Goal: Check status: Check status

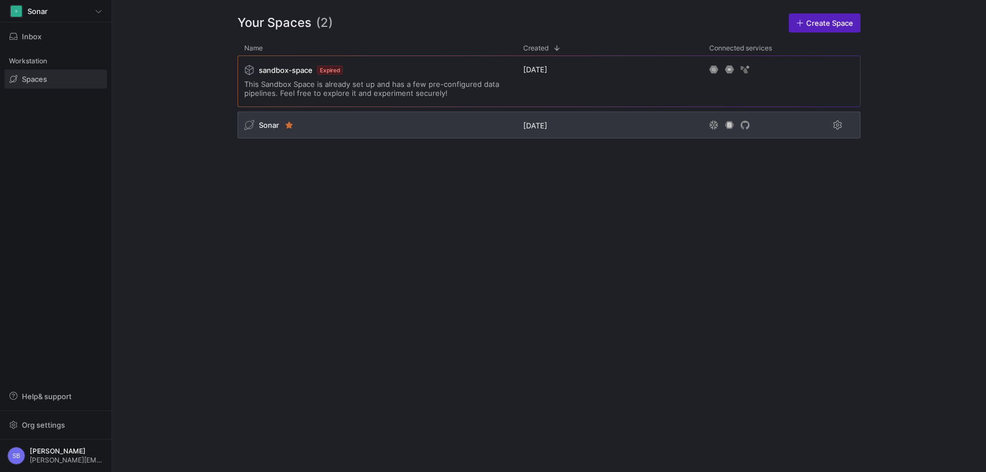
click at [267, 124] on span "Sonar" at bounding box center [269, 124] width 20 height 9
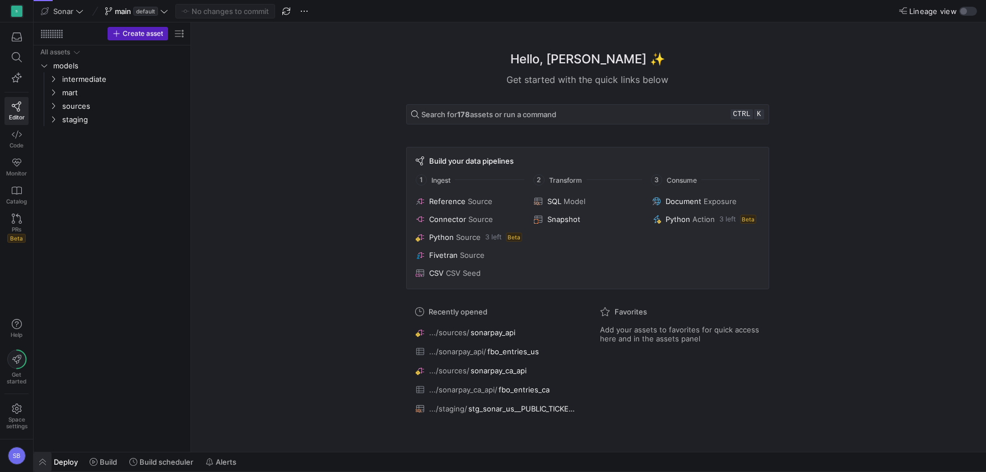
click at [44, 462] on span "button" at bounding box center [43, 461] width 18 height 19
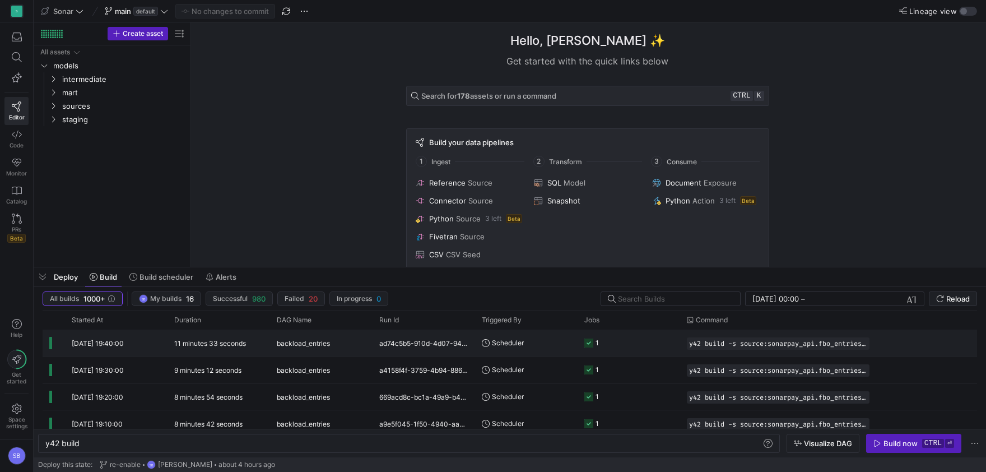
click at [198, 350] on div "11 minutes 33 seconds" at bounding box center [219, 343] width 103 height 26
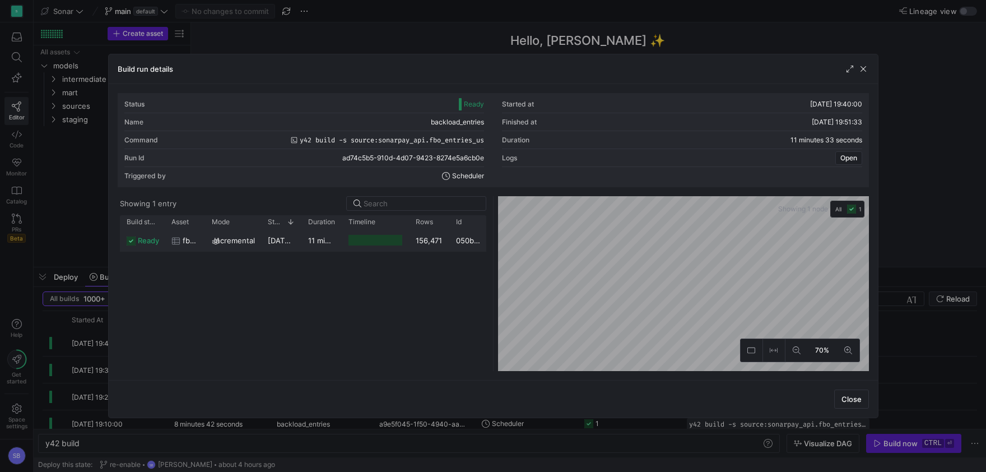
click at [335, 242] on y42-duration "11 minutes 30 seconds" at bounding box center [348, 240] width 80 height 9
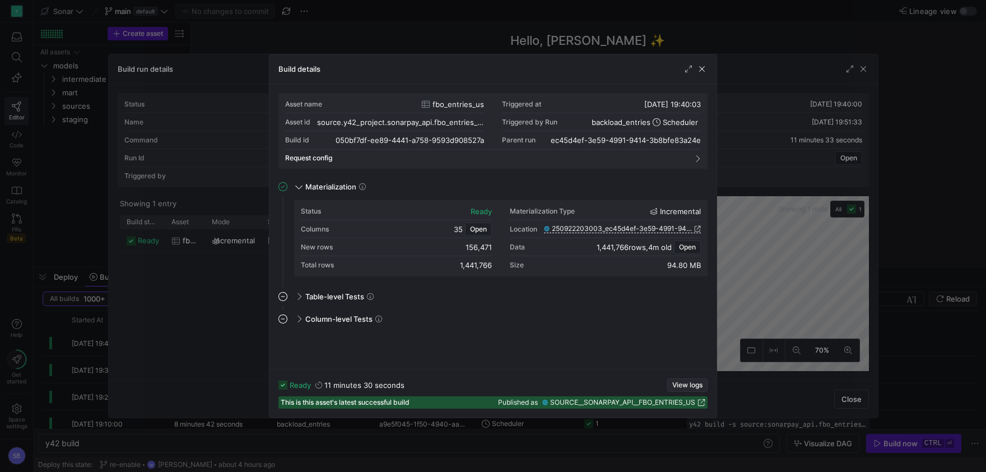
click at [685, 381] on span "View logs" at bounding box center [688, 385] width 30 height 8
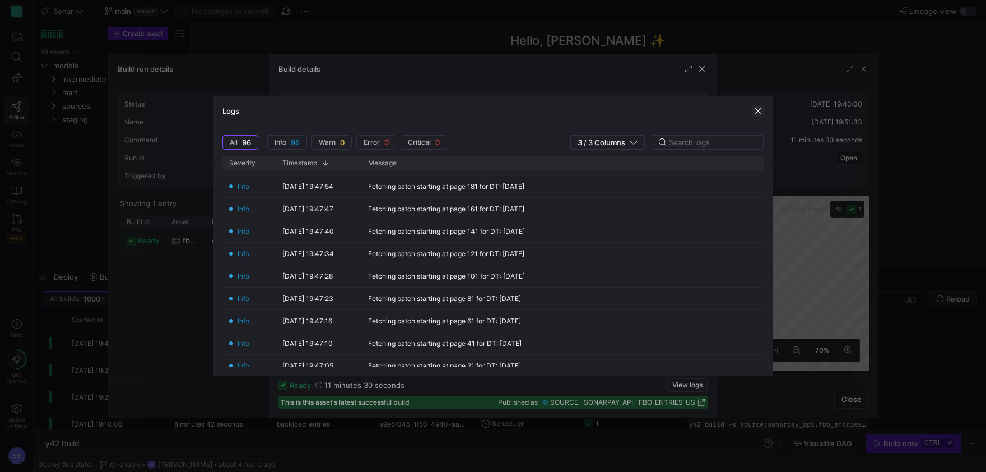
click at [760, 109] on span "button" at bounding box center [758, 110] width 11 height 11
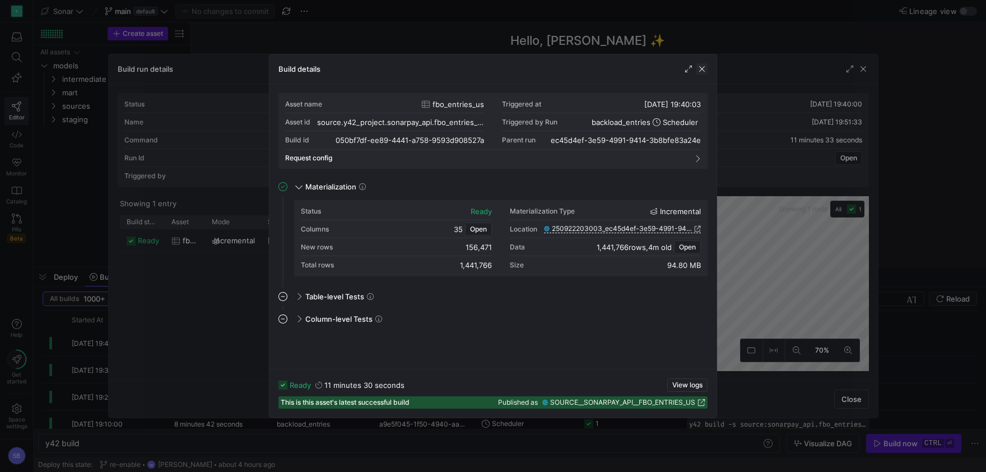
drag, startPoint x: 702, startPoint y: 66, endPoint x: 742, endPoint y: 67, distance: 40.4
click at [702, 67] on span "button" at bounding box center [702, 68] width 11 height 11
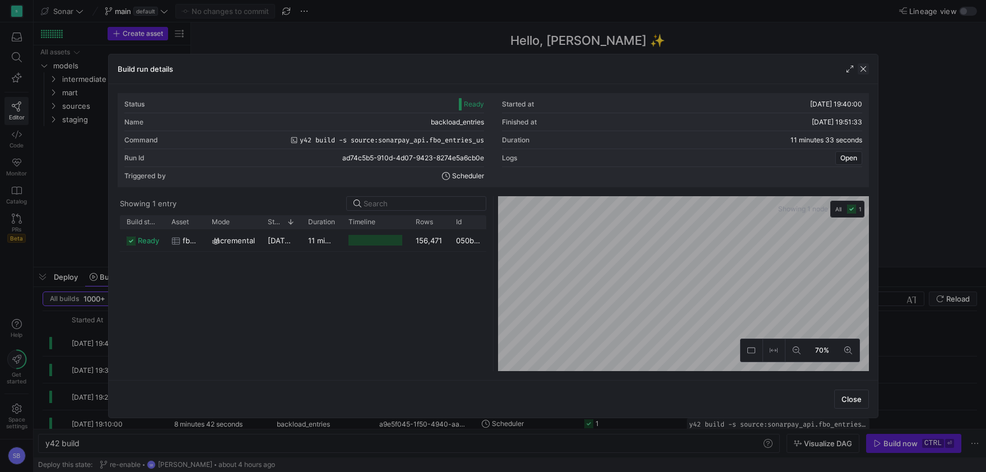
click at [866, 67] on span "button" at bounding box center [863, 68] width 11 height 11
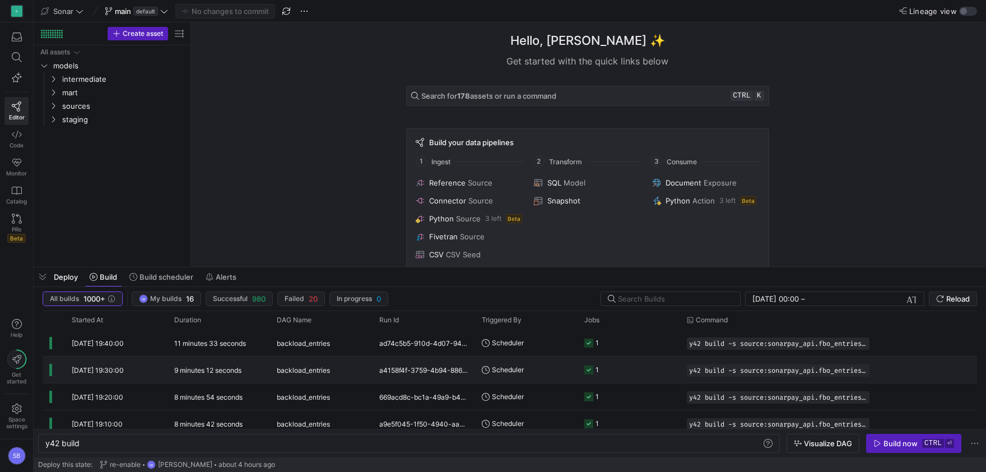
click at [219, 365] on div "9 minutes 12 seconds" at bounding box center [219, 369] width 103 height 26
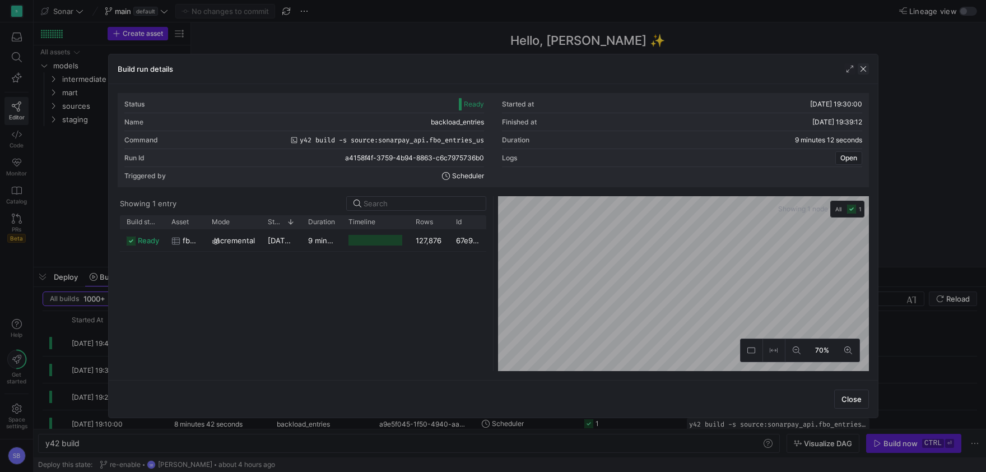
click at [868, 68] on span "button" at bounding box center [863, 68] width 11 height 11
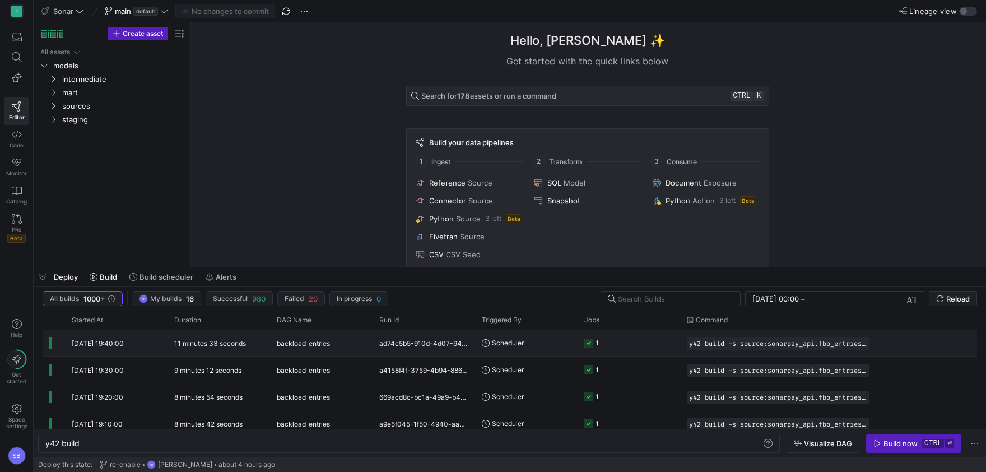
click at [216, 336] on div "11 minutes 33 seconds" at bounding box center [219, 343] width 103 height 26
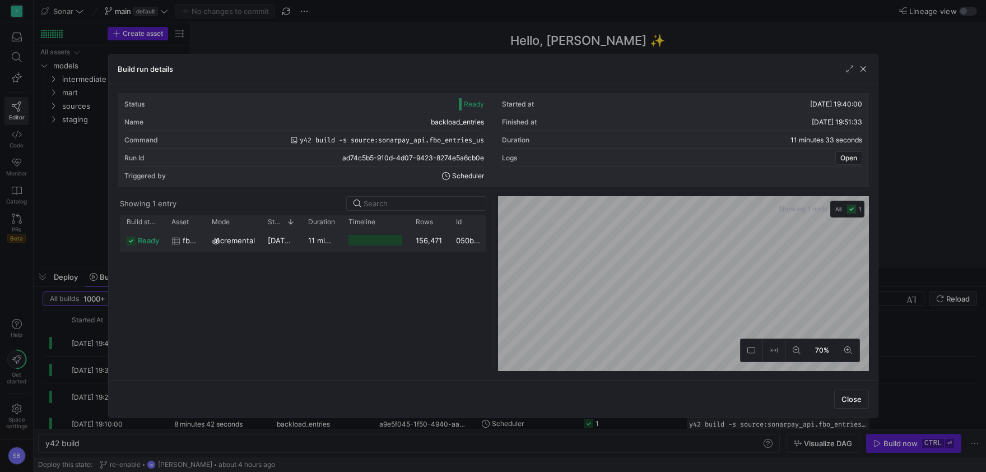
click at [311, 240] on y42-duration "11 minutes 30 seconds" at bounding box center [348, 240] width 80 height 9
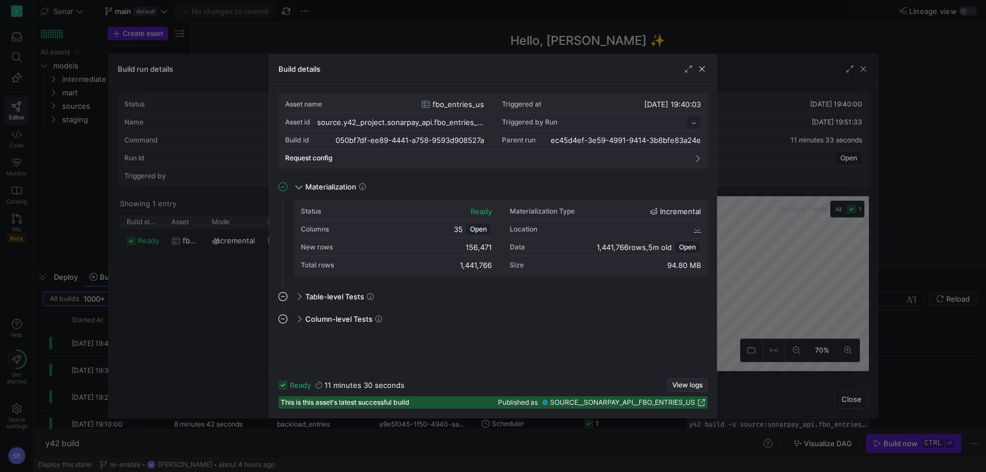
click at [688, 389] on span "button" at bounding box center [687, 385] width 39 height 12
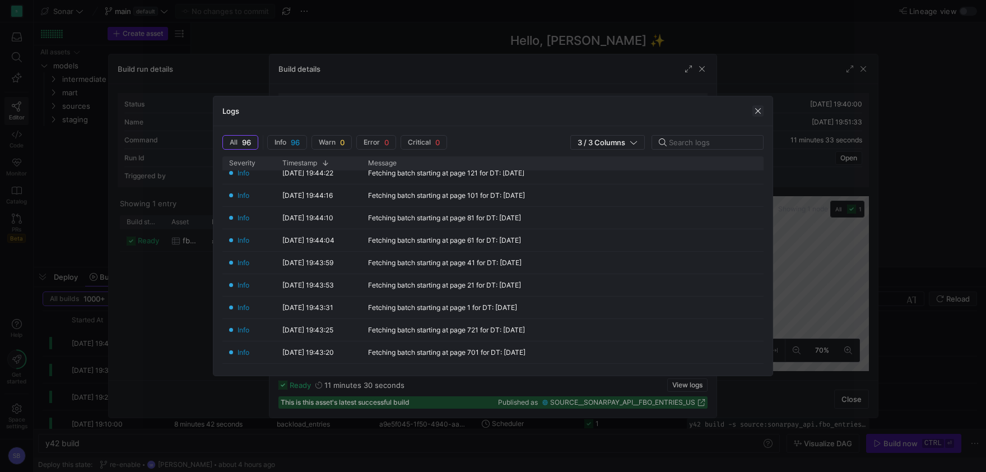
click at [757, 114] on span "button" at bounding box center [758, 110] width 11 height 11
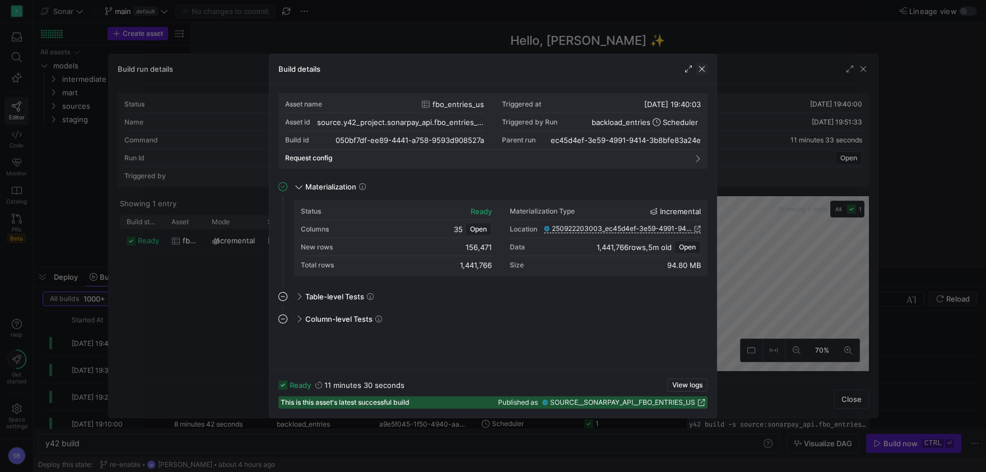
click at [698, 69] on span "button" at bounding box center [702, 68] width 11 height 11
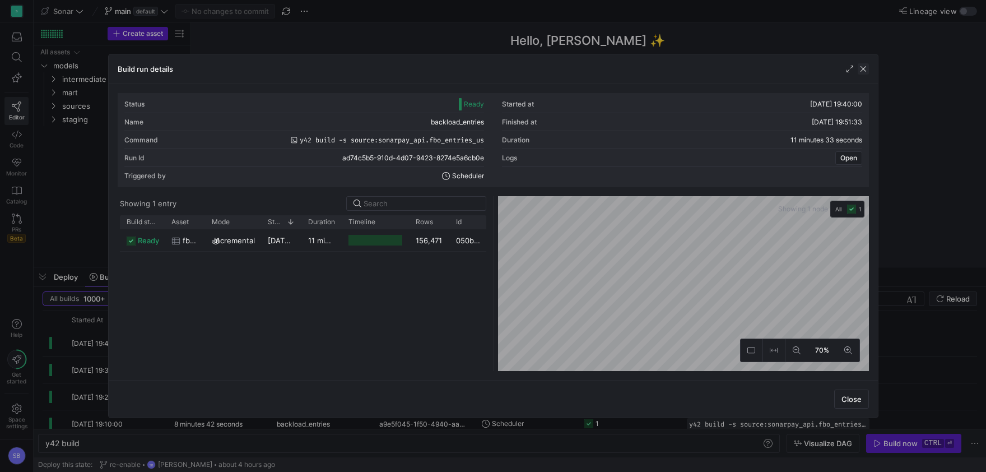
click at [868, 69] on span "button" at bounding box center [863, 68] width 11 height 11
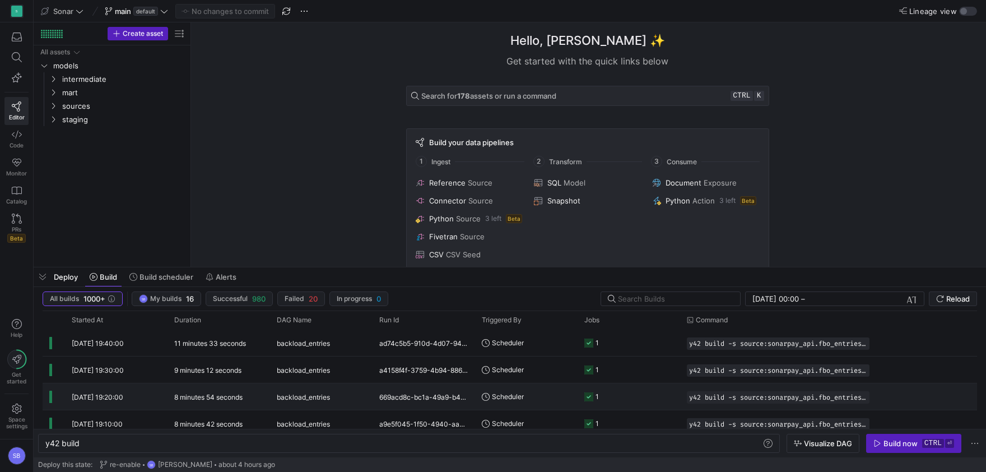
click at [306, 399] on span "backload_entries" at bounding box center [303, 397] width 53 height 26
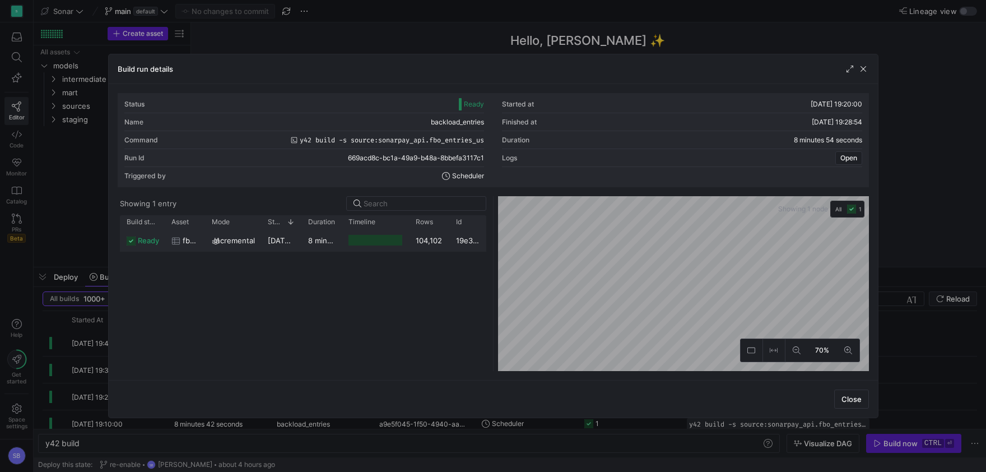
click at [323, 237] on y42-duration "8 minutes 52 seconds" at bounding box center [347, 240] width 78 height 9
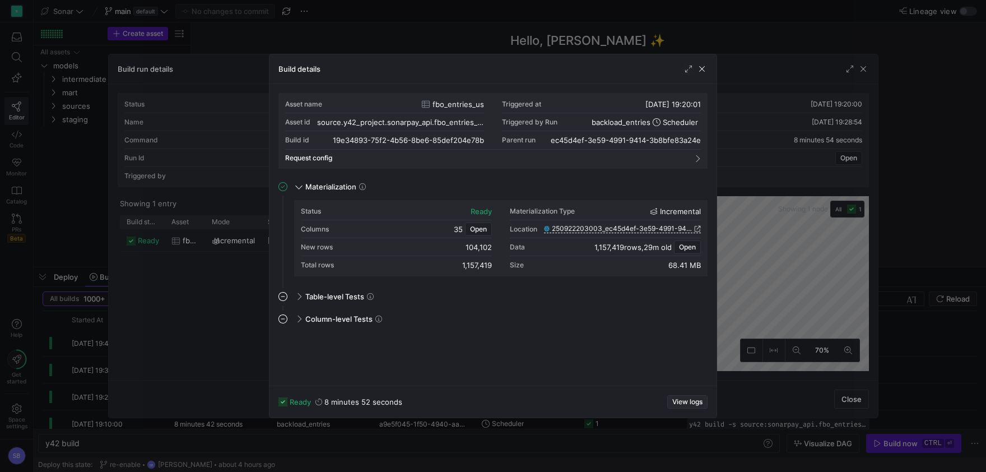
click at [683, 400] on span "View logs" at bounding box center [688, 402] width 30 height 8
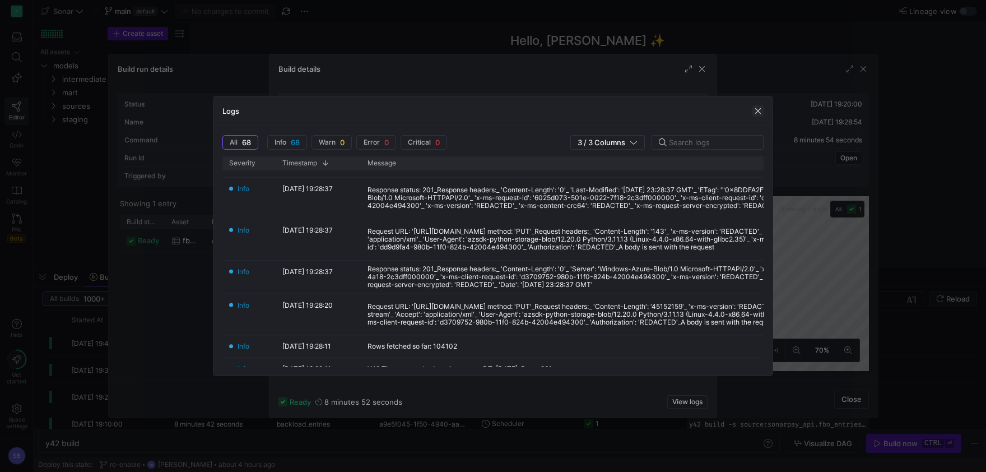
click at [755, 110] on span "button" at bounding box center [758, 110] width 11 height 11
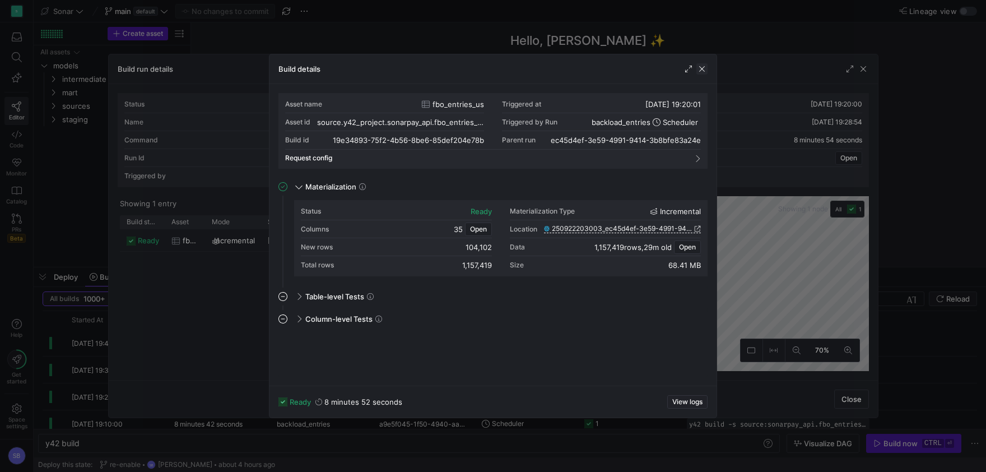
click at [706, 68] on span "button" at bounding box center [702, 68] width 11 height 11
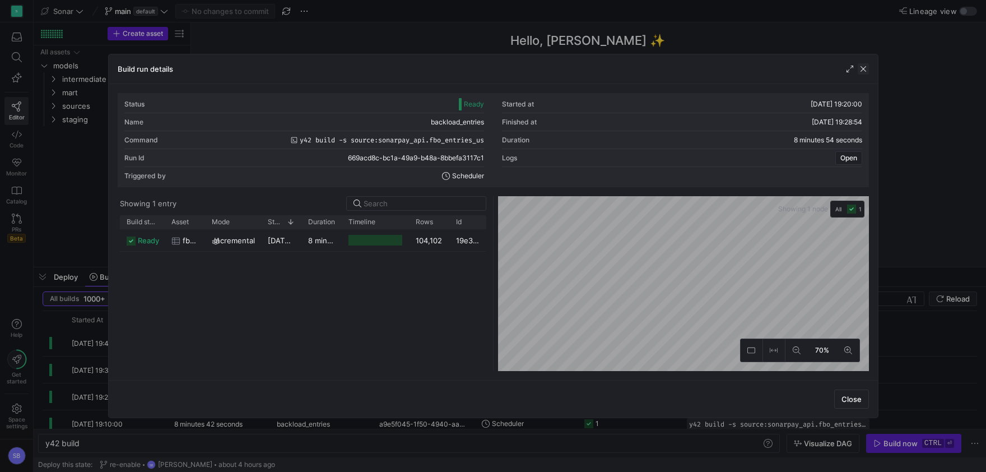
click at [861, 67] on span "button" at bounding box center [863, 68] width 11 height 11
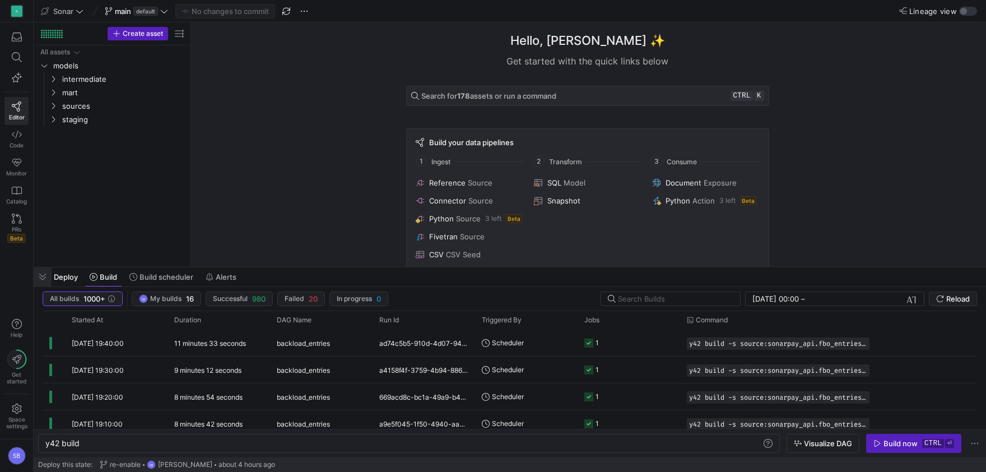
click at [48, 275] on span "button" at bounding box center [43, 276] width 18 height 19
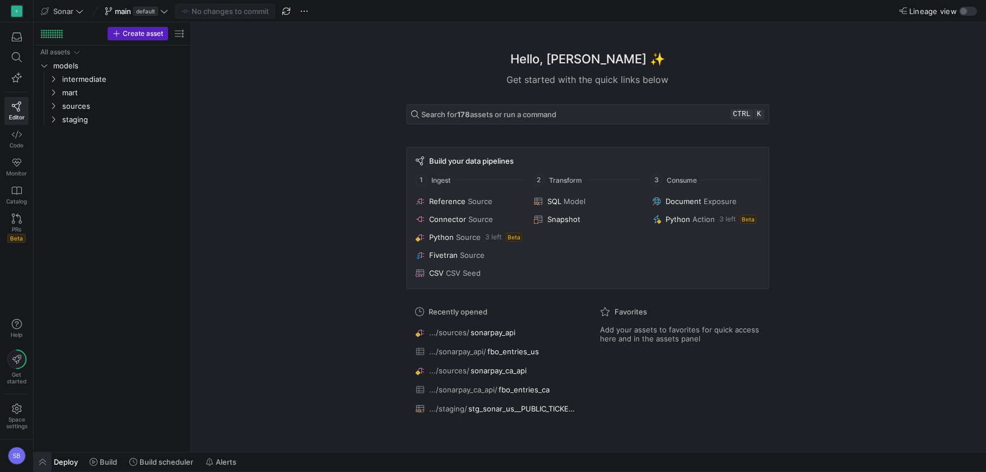
click at [46, 465] on span "button" at bounding box center [43, 461] width 18 height 19
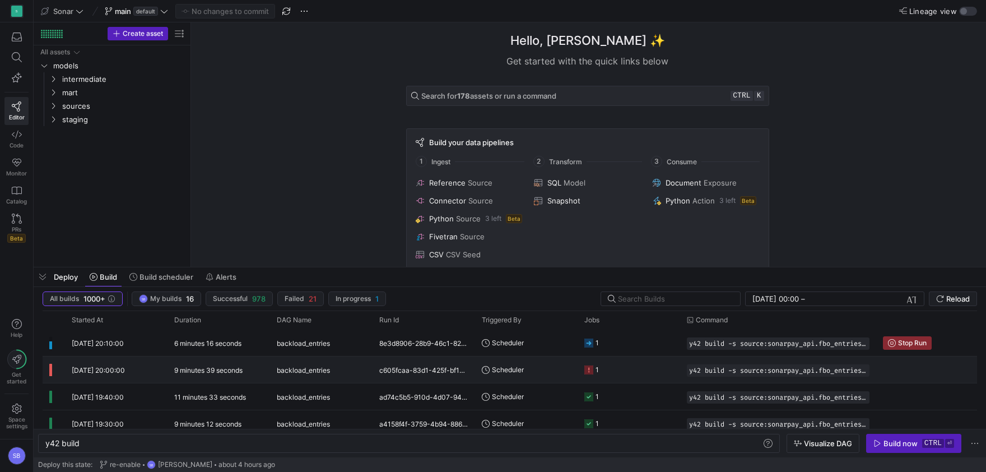
click at [253, 372] on div "9 minutes 39 seconds" at bounding box center [219, 369] width 103 height 26
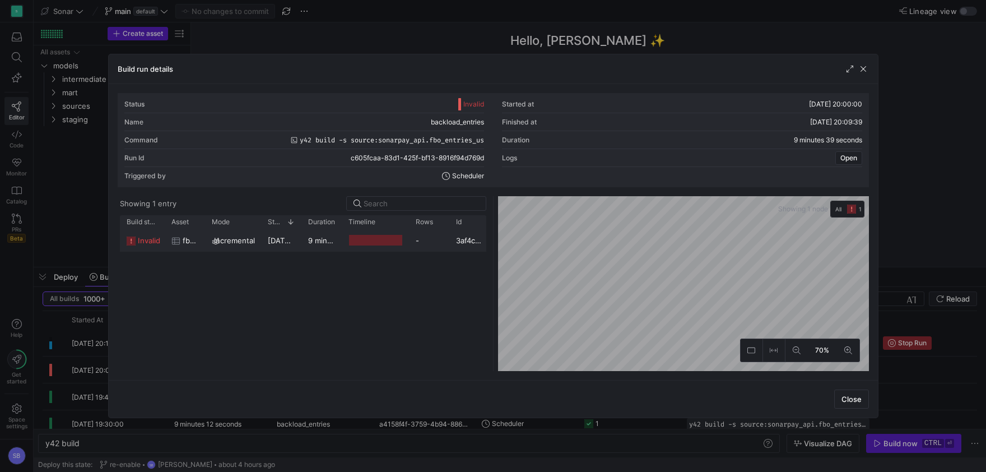
click at [316, 245] on div "9 minutes 32 seconds" at bounding box center [322, 240] width 40 height 22
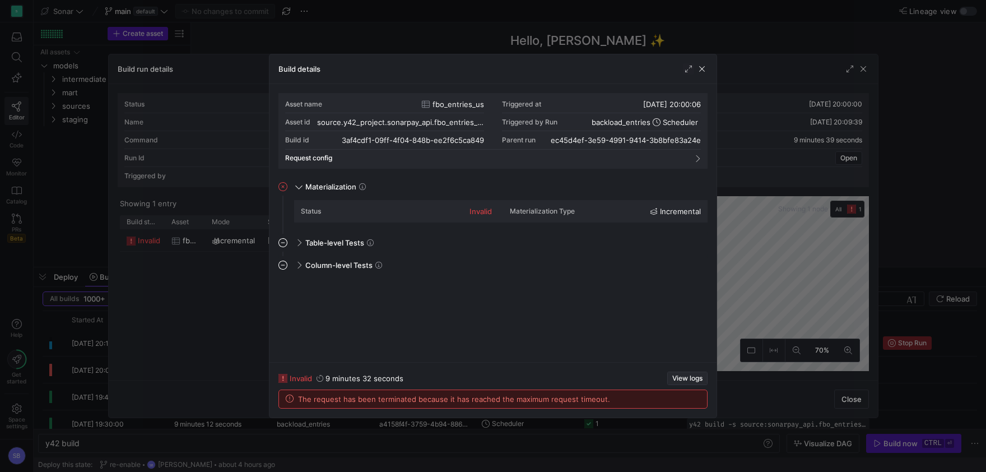
click at [675, 379] on span "View logs" at bounding box center [688, 378] width 30 height 8
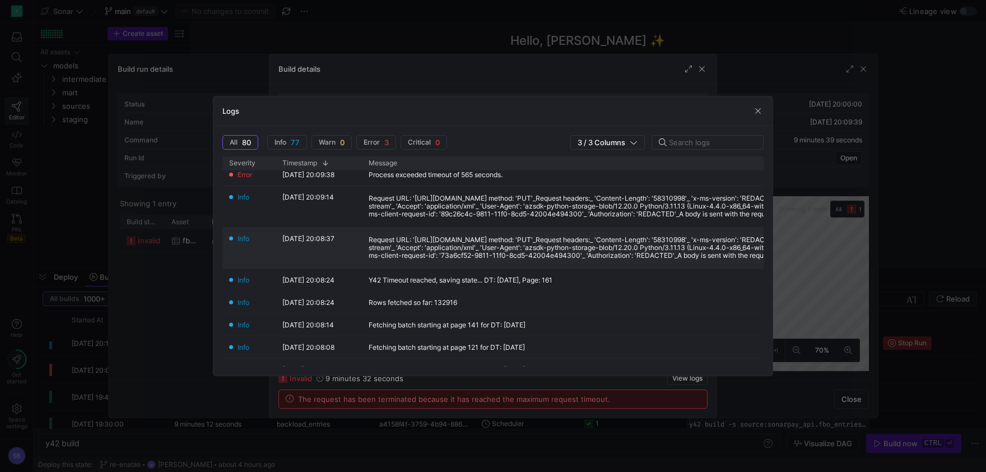
scroll to position [52, 0]
click at [757, 111] on span "button" at bounding box center [758, 110] width 11 height 11
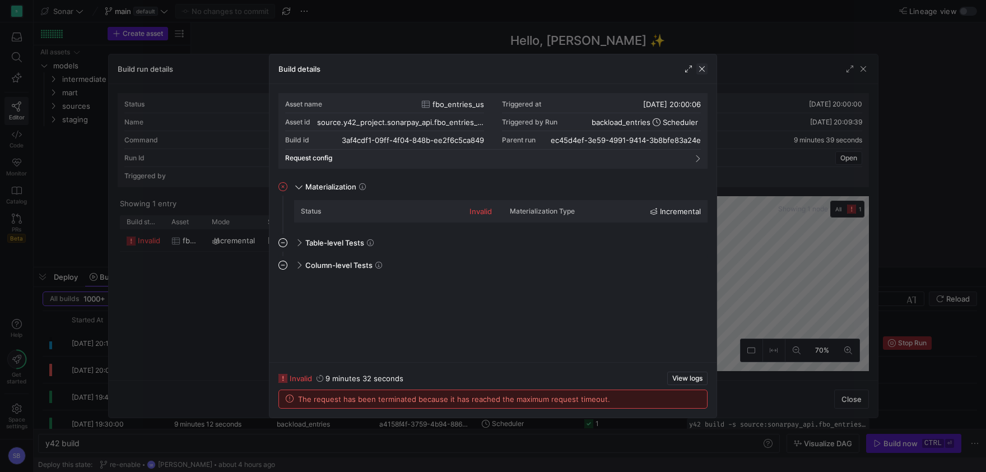
click at [706, 72] on span "button" at bounding box center [702, 68] width 11 height 11
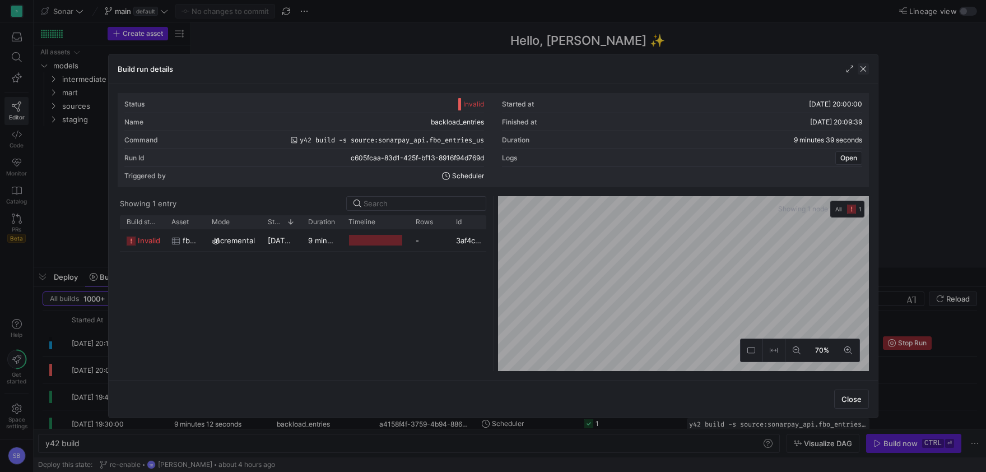
click at [863, 71] on span "button" at bounding box center [863, 68] width 11 height 11
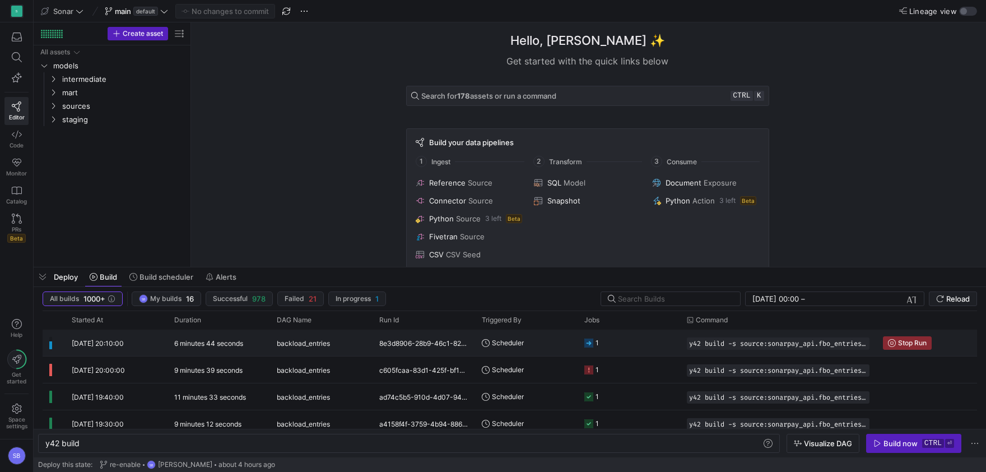
click at [370, 345] on div "backload_entries" at bounding box center [321, 343] width 103 height 26
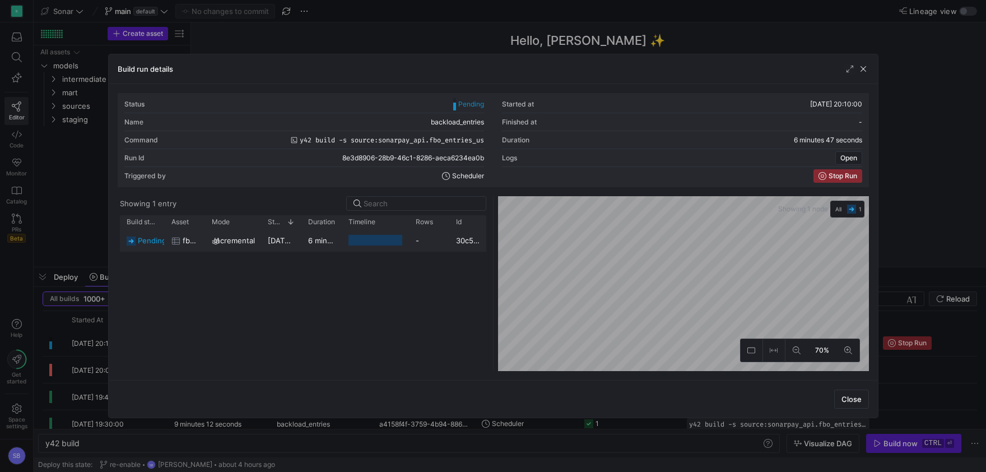
click at [316, 242] on y42-duration "6 minutes 45 seconds" at bounding box center [347, 240] width 78 height 9
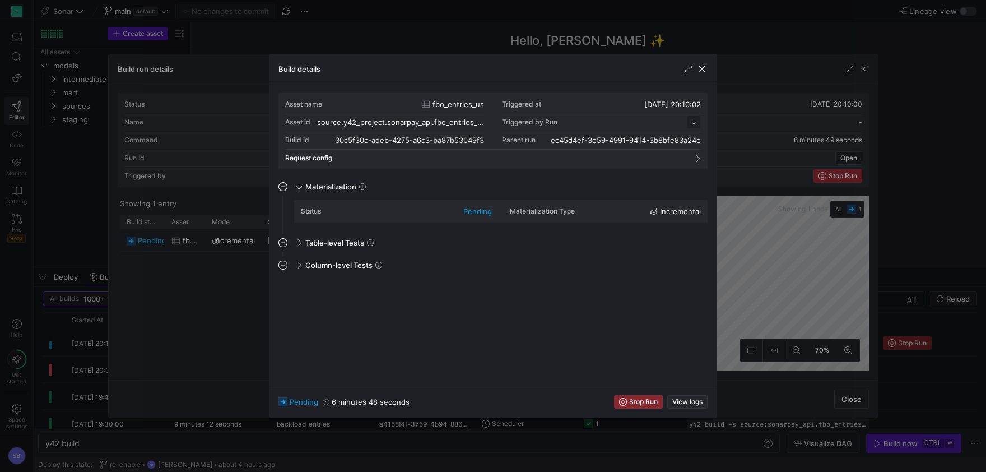
click at [689, 405] on span "View logs" at bounding box center [688, 402] width 30 height 8
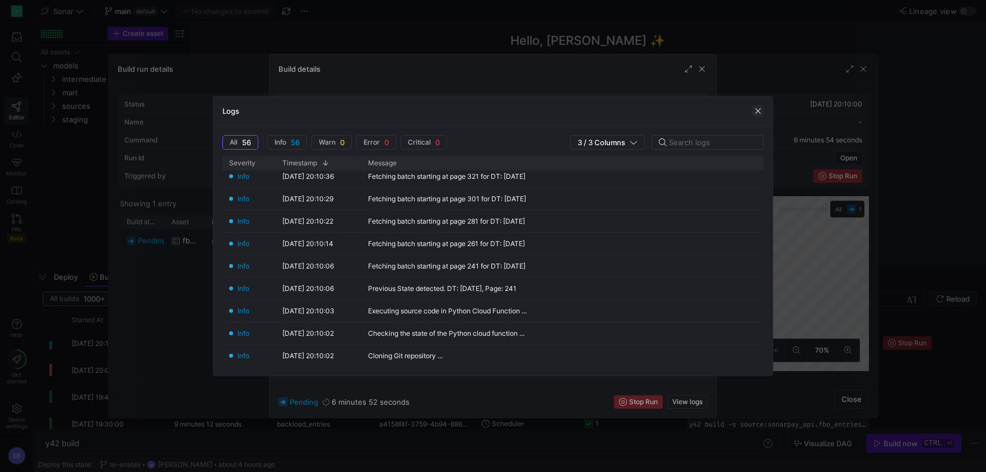
click at [758, 110] on span "button" at bounding box center [758, 110] width 11 height 11
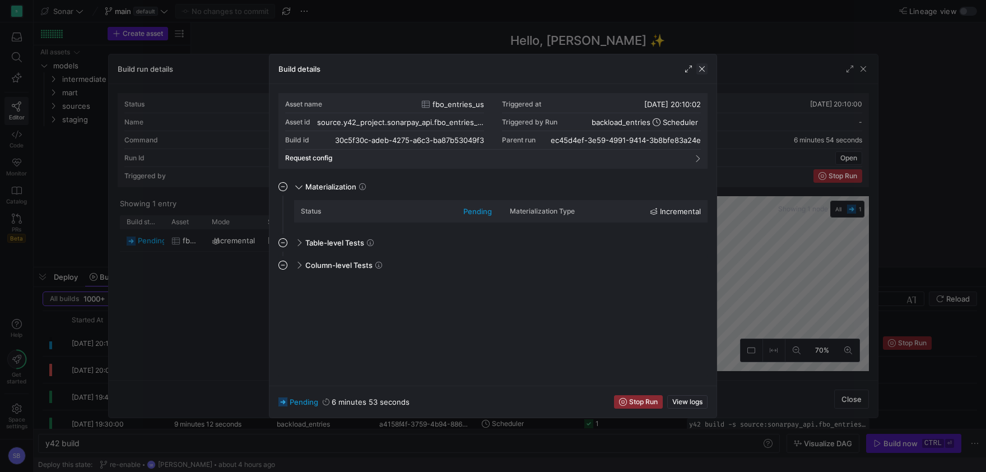
click at [703, 72] on span "button" at bounding box center [702, 68] width 11 height 11
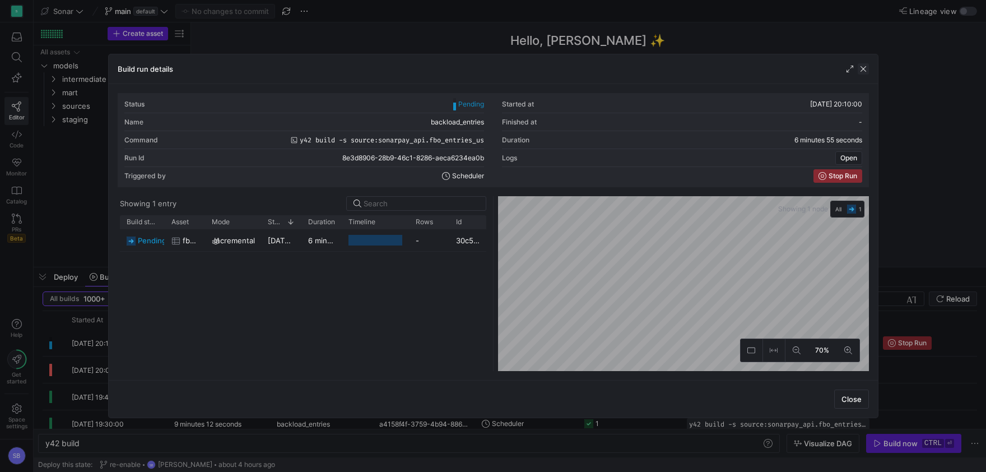
click at [867, 70] on span "button" at bounding box center [863, 68] width 11 height 11
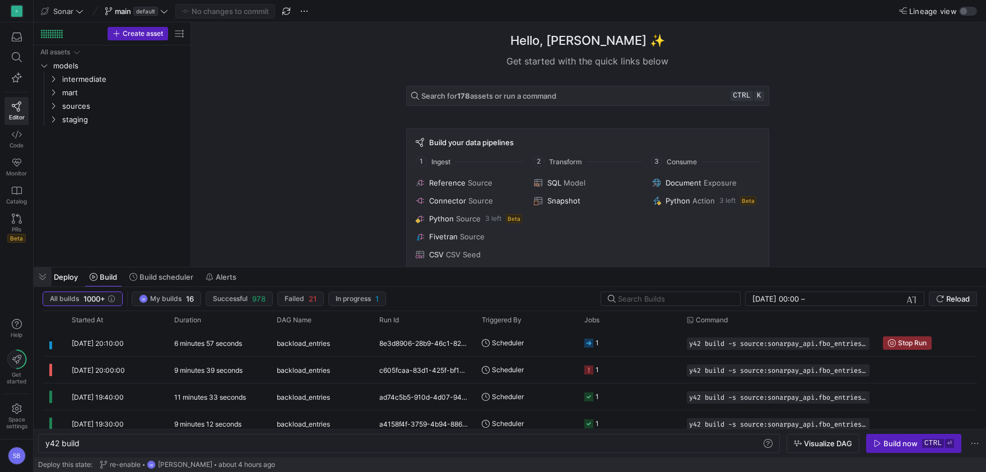
click at [44, 280] on span "button" at bounding box center [43, 276] width 18 height 19
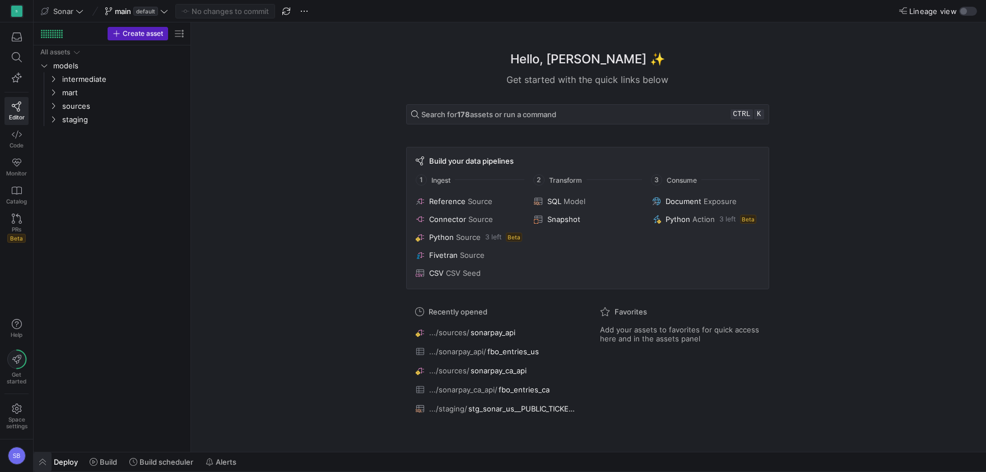
click at [47, 457] on span "button" at bounding box center [43, 461] width 18 height 19
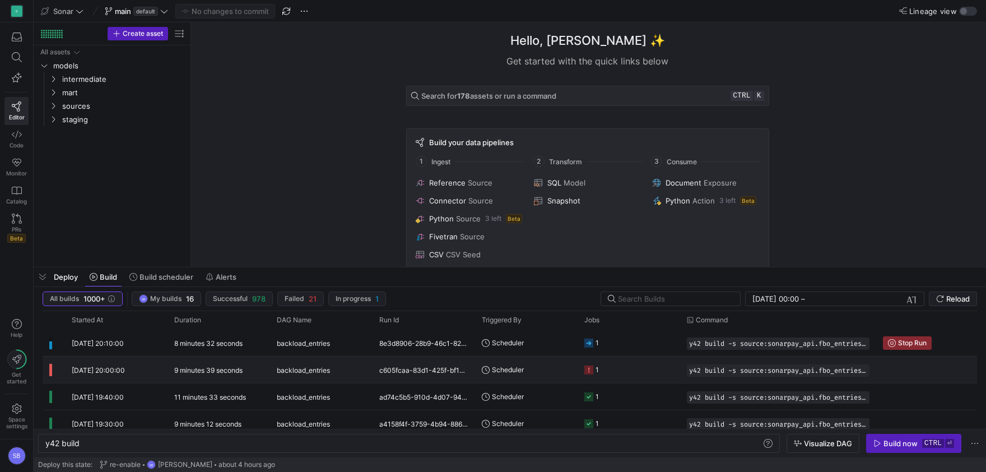
click at [225, 361] on div "9 minutes 39 seconds" at bounding box center [219, 369] width 103 height 26
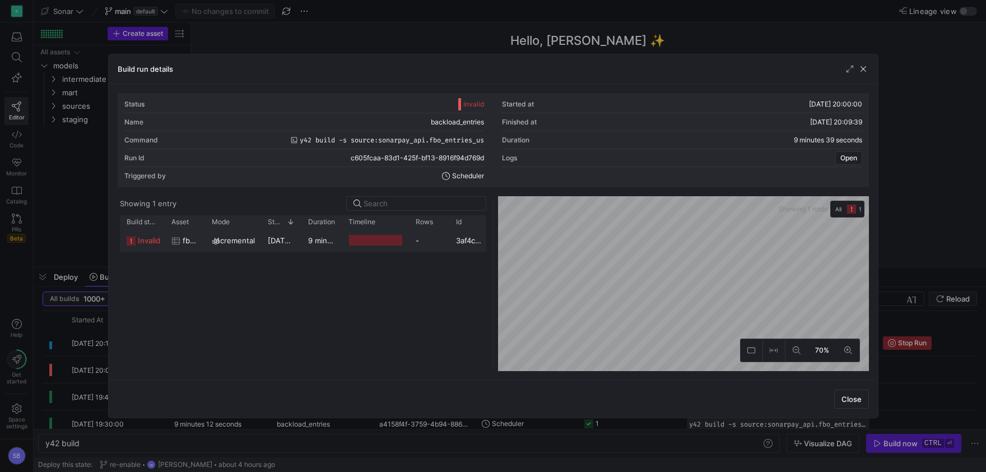
click at [304, 244] on div "9 minutes 32 seconds" at bounding box center [322, 240] width 40 height 22
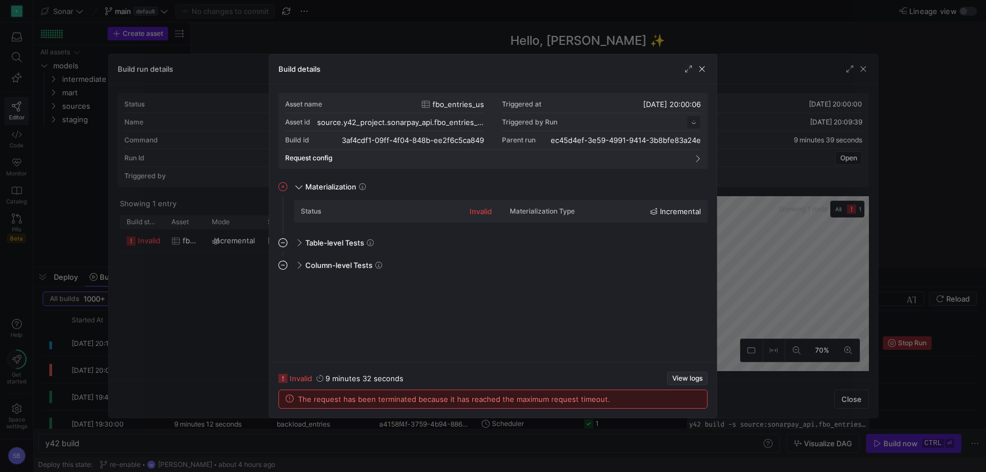
click at [689, 377] on span "View logs" at bounding box center [688, 378] width 30 height 8
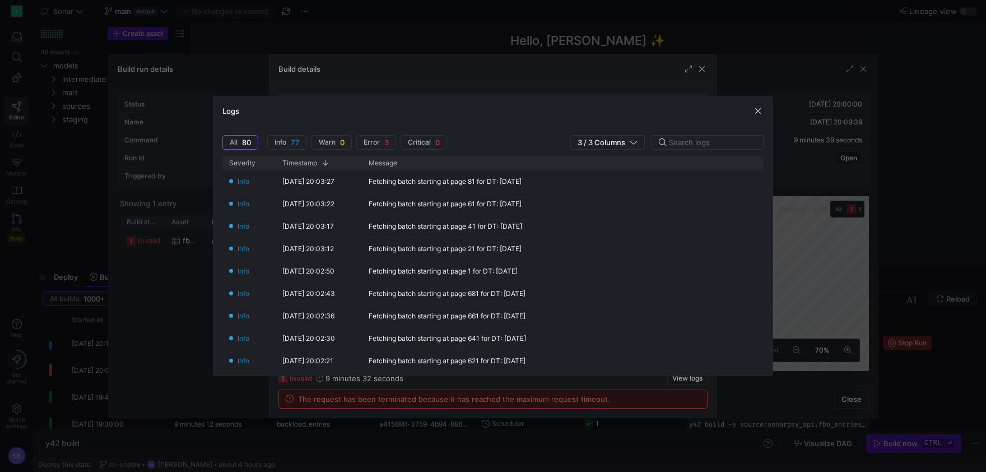
scroll to position [1634, 0]
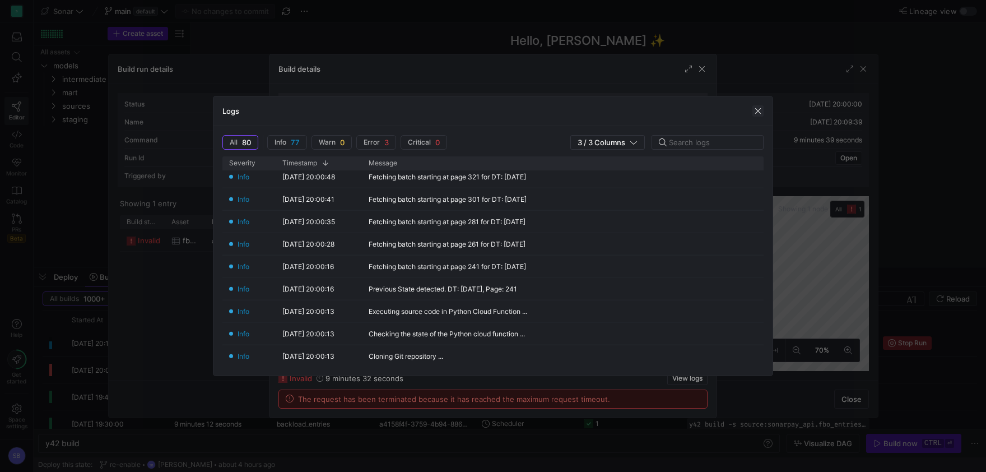
click at [760, 109] on span "button" at bounding box center [758, 110] width 11 height 11
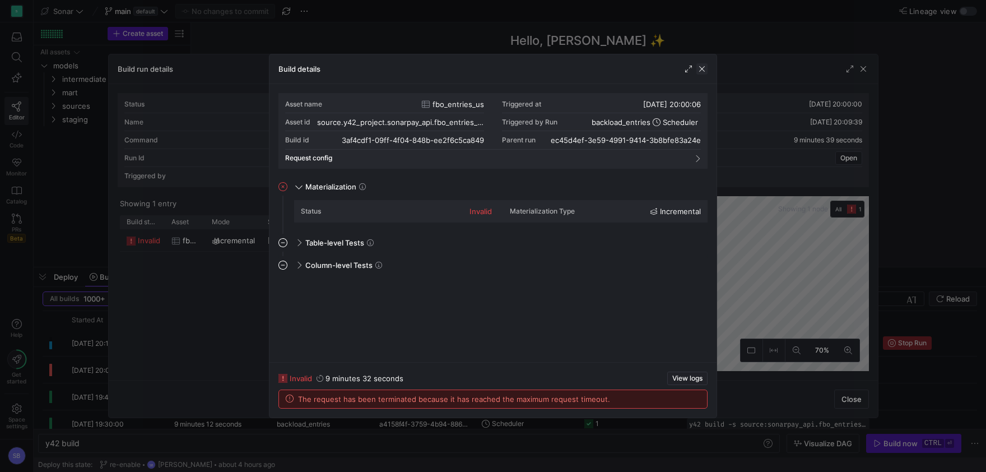
click at [702, 71] on span "button" at bounding box center [702, 68] width 11 height 11
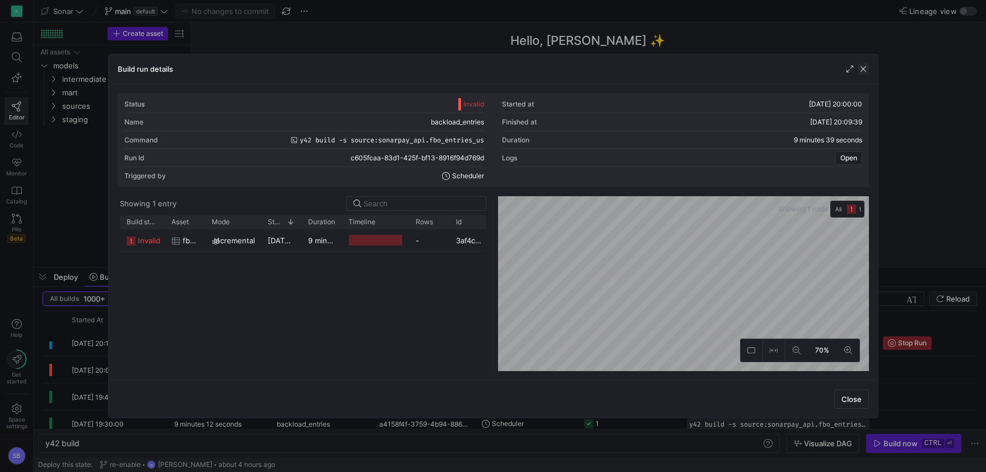
click at [866, 65] on span "button" at bounding box center [863, 68] width 11 height 11
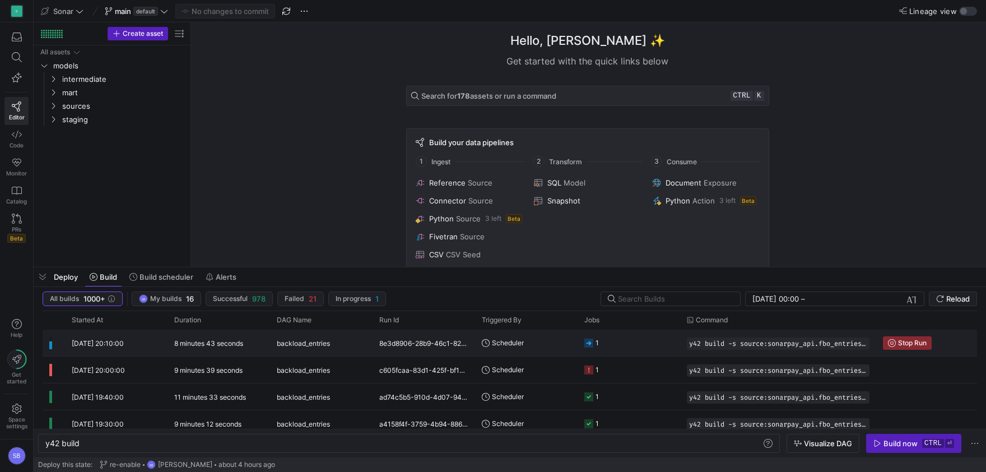
click at [238, 351] on div "8 minutes 43 seconds" at bounding box center [219, 343] width 103 height 26
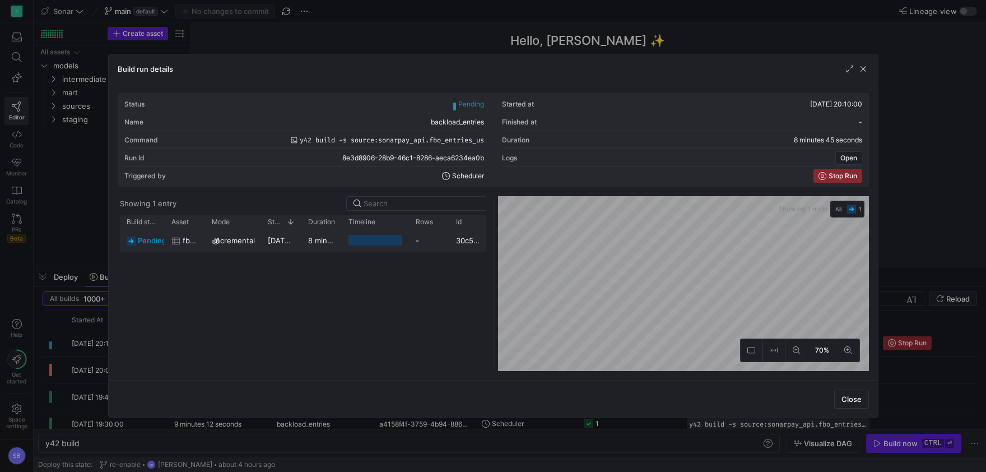
click at [325, 244] on y42-duration "8 minutes 44 seconds" at bounding box center [347, 240] width 78 height 9
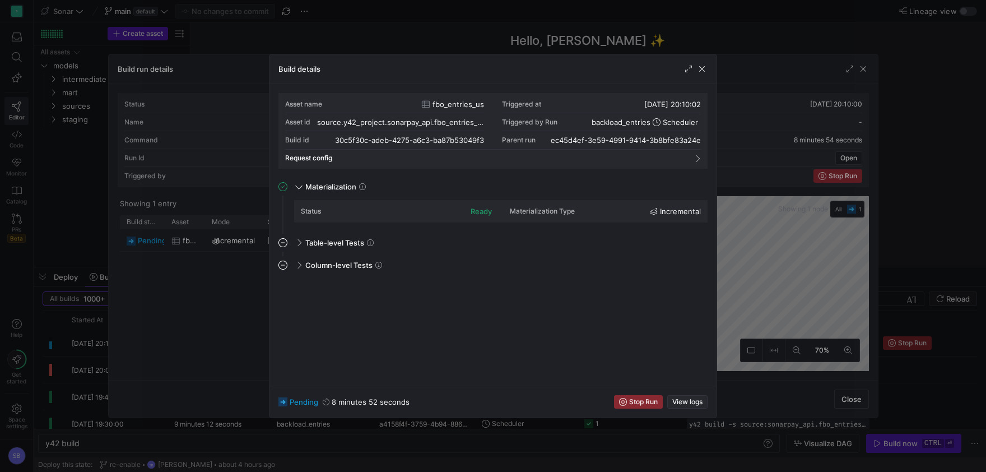
click at [703, 402] on span "button" at bounding box center [687, 402] width 39 height 12
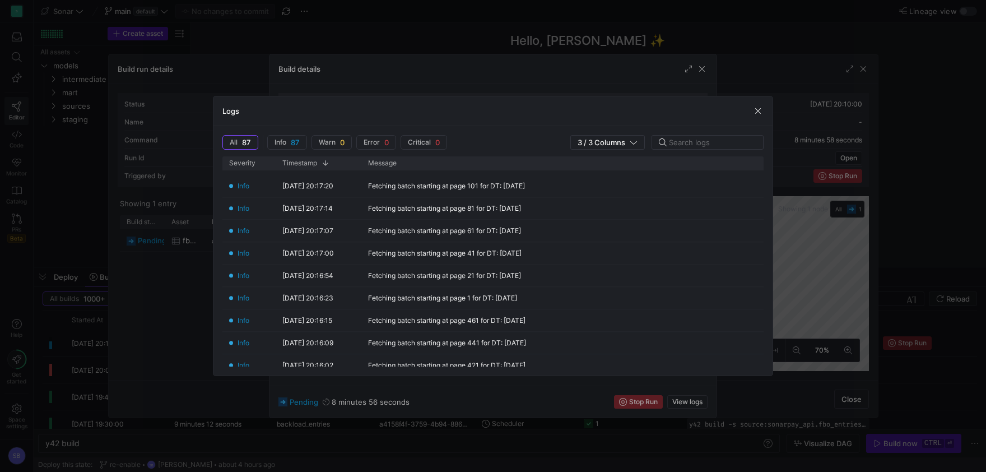
scroll to position [1821, 0]
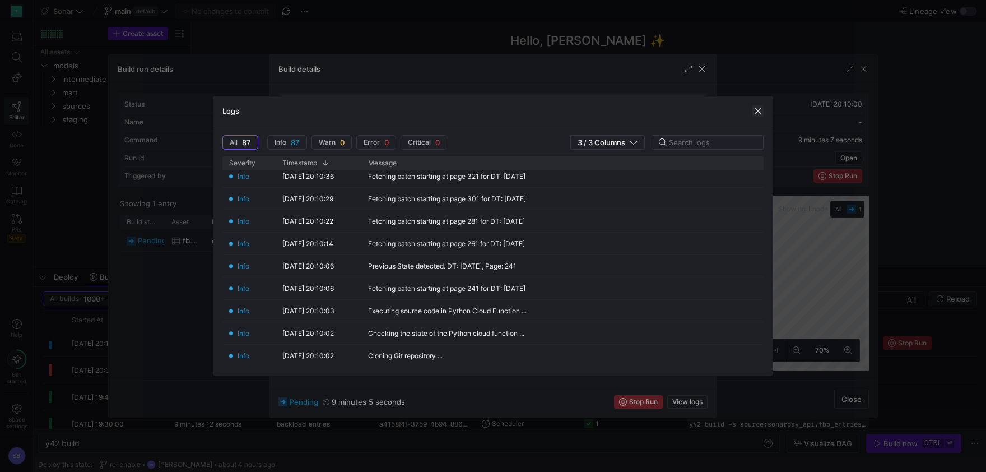
click at [763, 109] on span "button" at bounding box center [758, 110] width 11 height 11
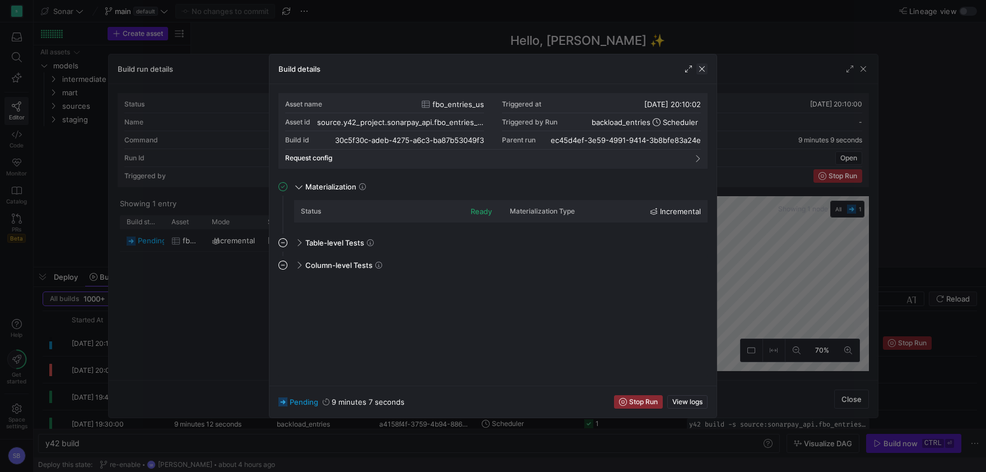
click at [703, 69] on span "button" at bounding box center [702, 68] width 11 height 11
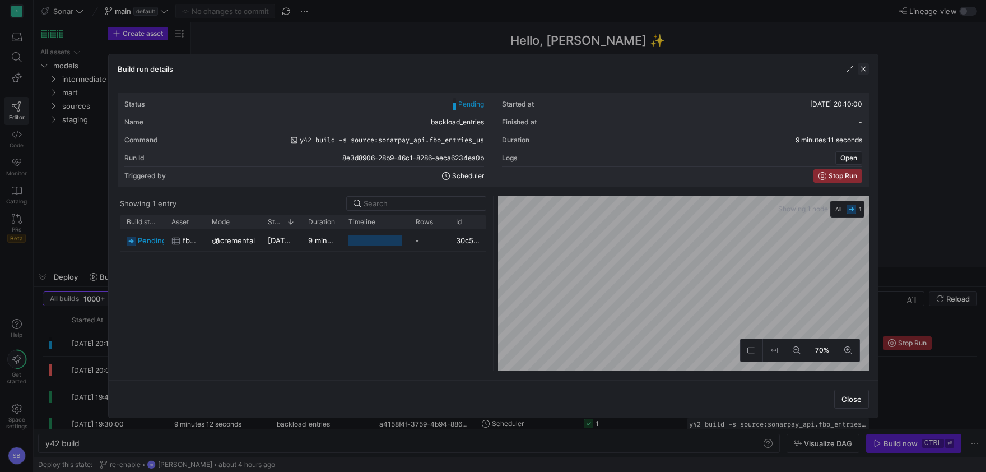
click at [866, 68] on span "button" at bounding box center [863, 68] width 11 height 11
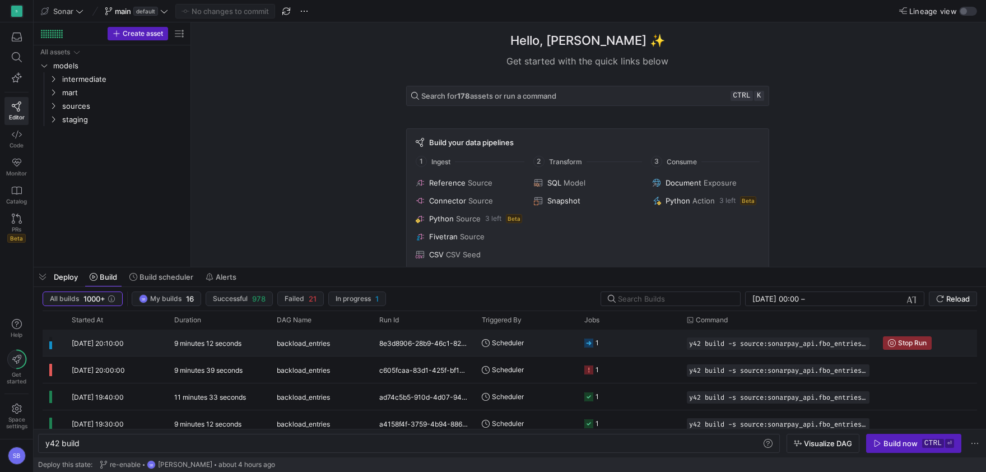
click at [229, 347] on y42-duration "9 minutes 12 seconds" at bounding box center [207, 343] width 67 height 8
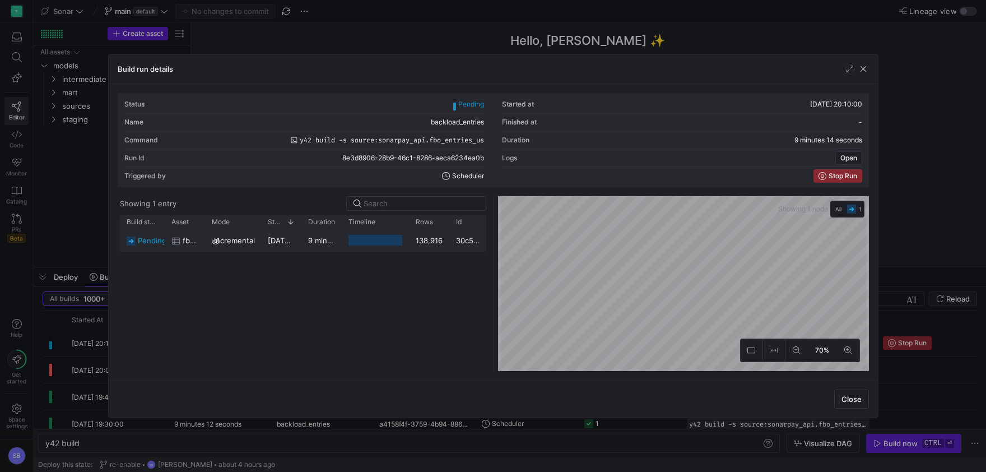
click at [314, 238] on y42-duration "9 minutes 12 seconds" at bounding box center [346, 240] width 77 height 9
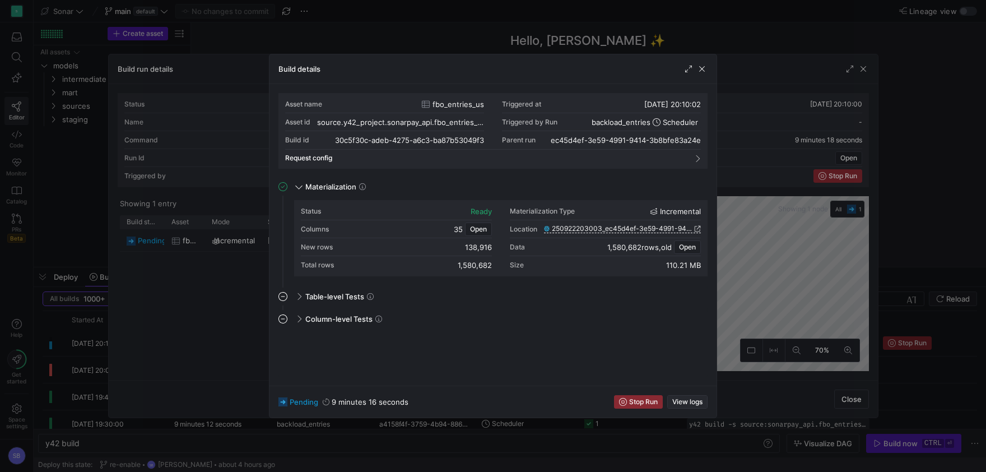
click at [696, 400] on span "View logs" at bounding box center [688, 402] width 30 height 8
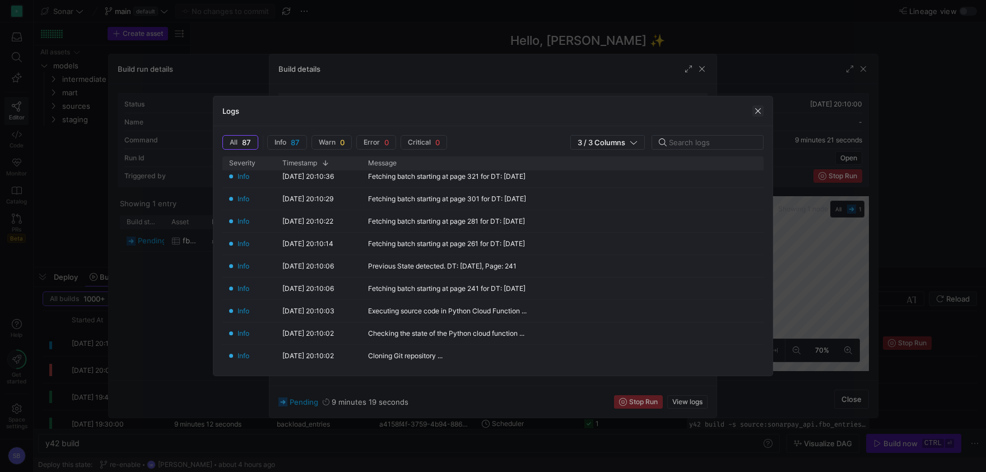
click at [757, 109] on span "button" at bounding box center [758, 110] width 11 height 11
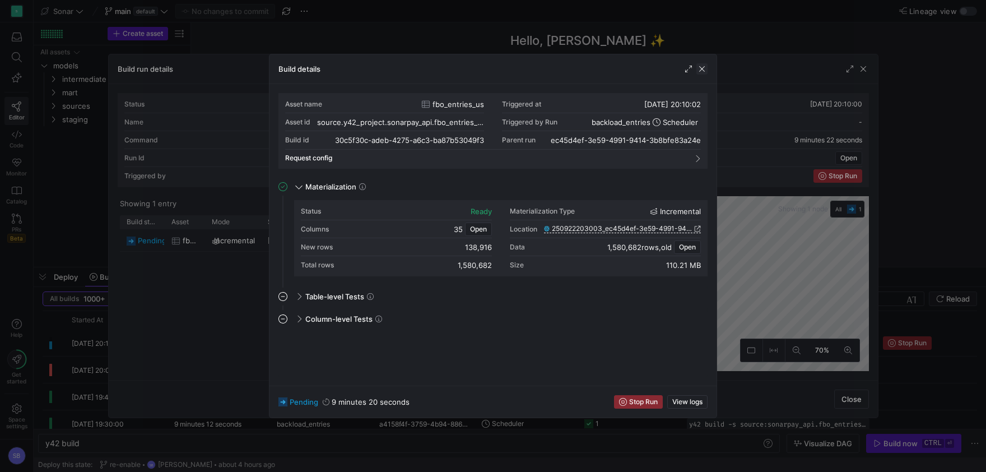
click at [704, 71] on span "button" at bounding box center [702, 68] width 11 height 11
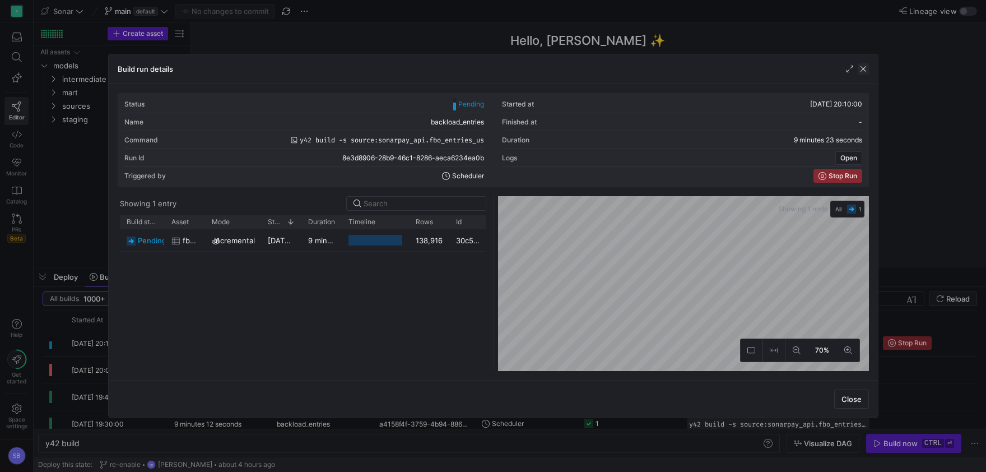
click at [868, 71] on span "button" at bounding box center [863, 68] width 11 height 11
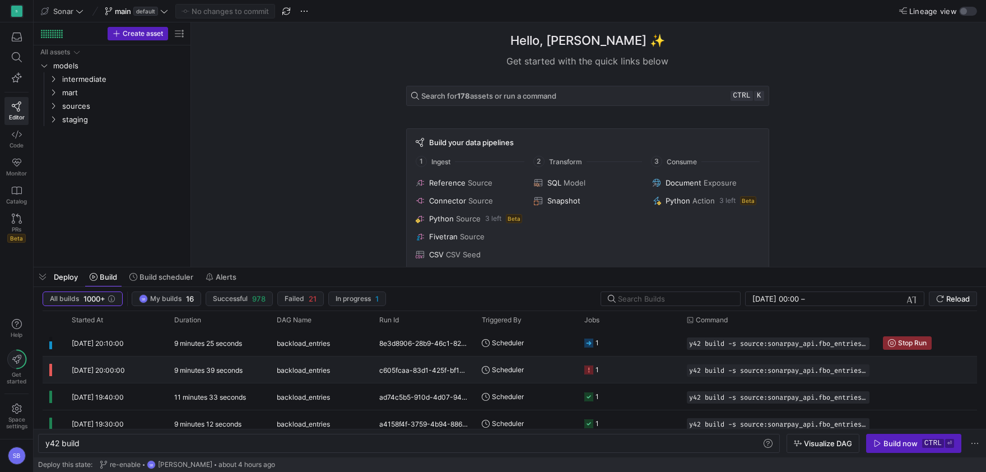
click at [225, 374] on y42-duration "9 minutes 39 seconds" at bounding box center [208, 370] width 68 height 8
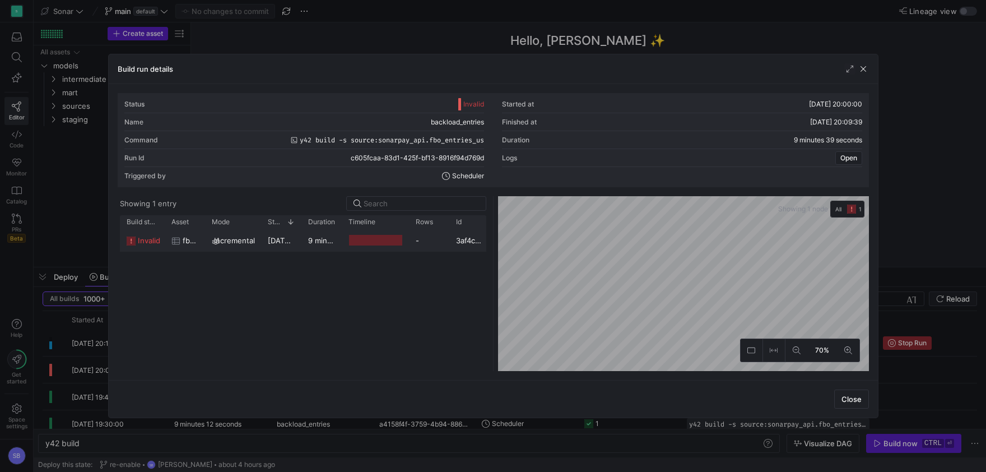
click at [298, 238] on span "[DATE] 20:00:06" at bounding box center [297, 240] width 58 height 9
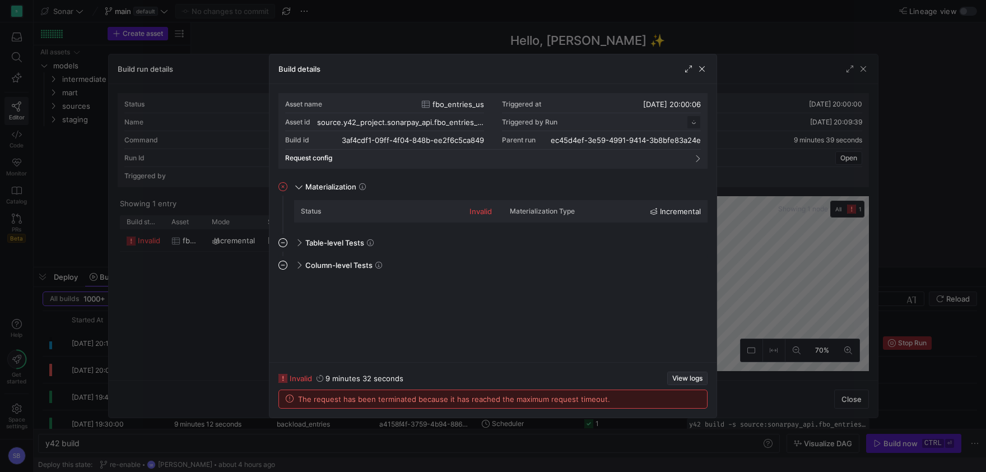
click at [695, 376] on span "View logs" at bounding box center [688, 378] width 30 height 8
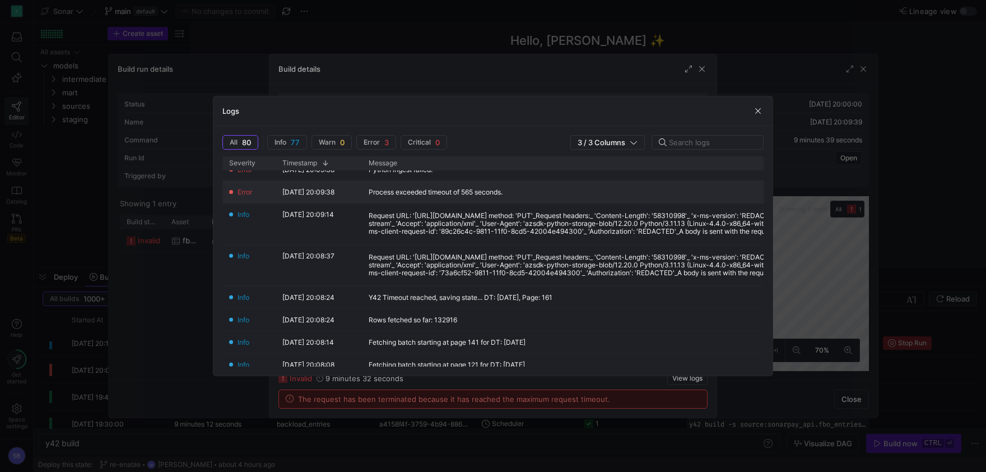
scroll to position [52, 0]
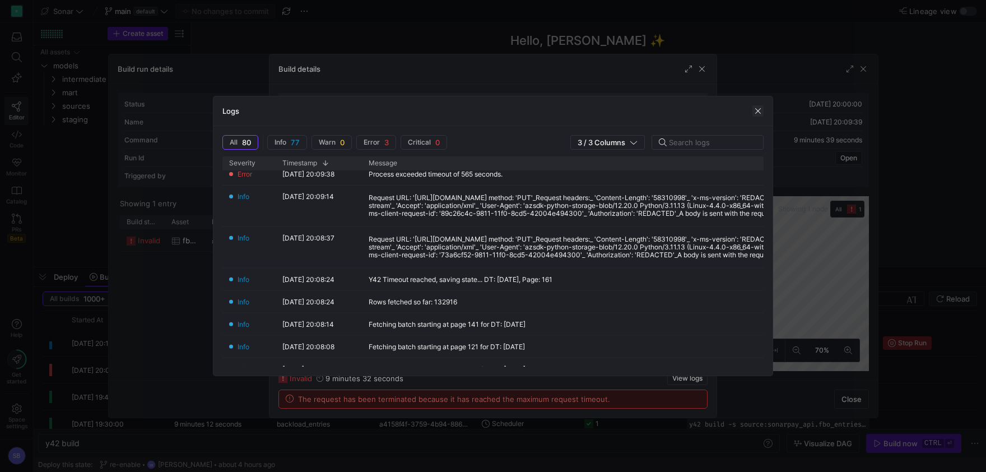
click at [755, 114] on span "button" at bounding box center [758, 110] width 11 height 11
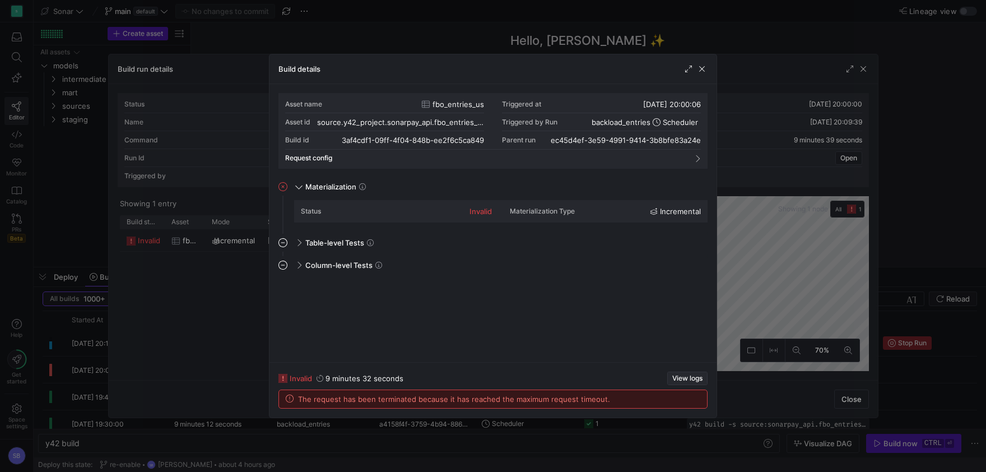
click at [674, 374] on span "View logs" at bounding box center [688, 378] width 30 height 8
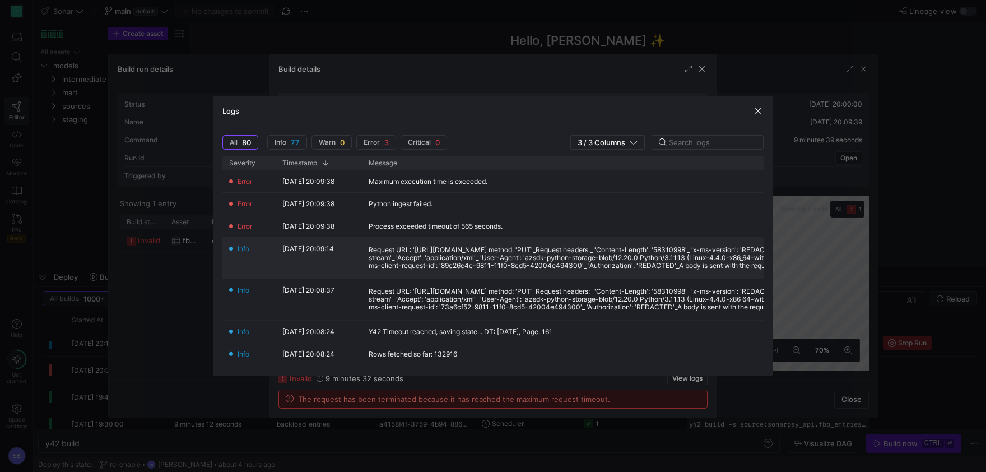
click at [539, 262] on div "Request URL: '[URL][DOMAIN_NAME] method: 'PUT'_Request headers:_ 'Content-Lengt…" at bounding box center [638, 258] width 539 height 24
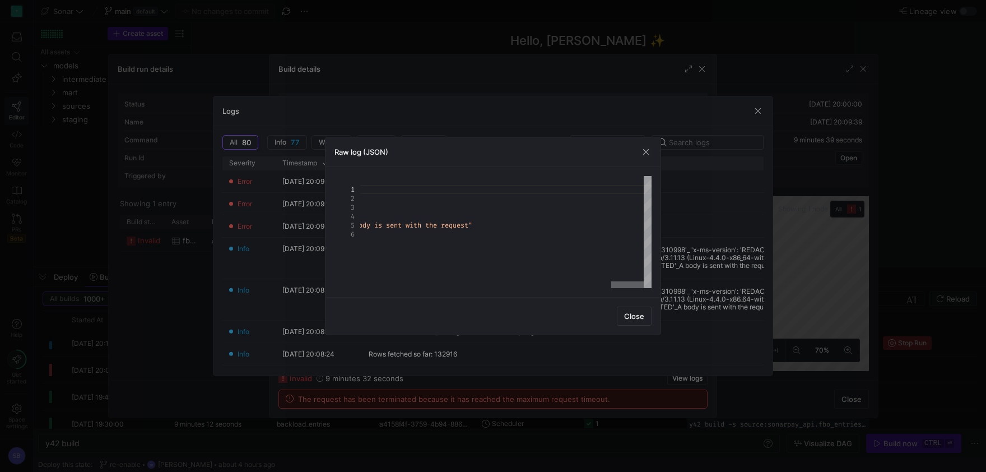
click at [644, 286] on div at bounding box center [627, 284] width 33 height 7
click at [644, 154] on span "button" at bounding box center [646, 151] width 11 height 11
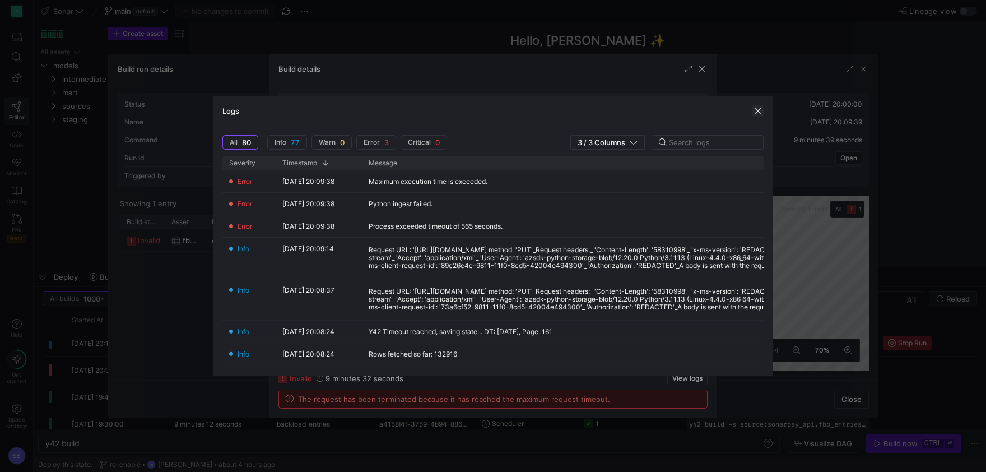
click at [760, 108] on span "button" at bounding box center [758, 110] width 11 height 11
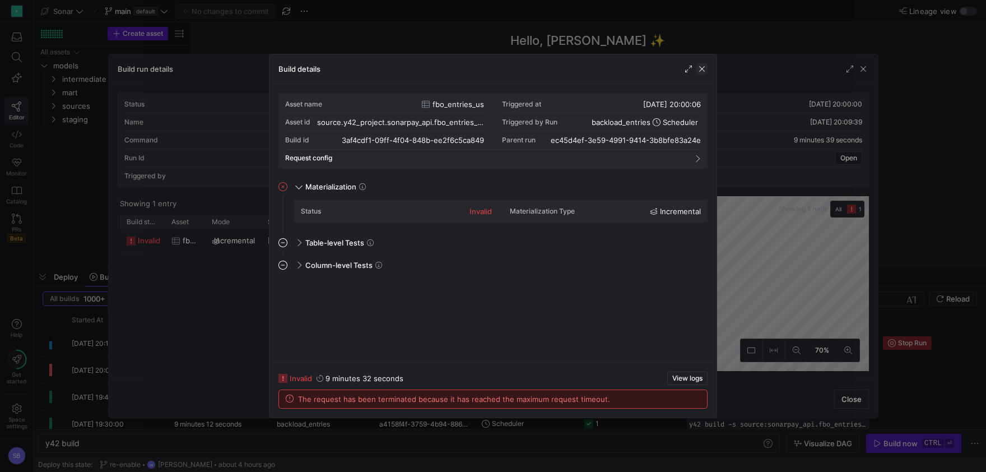
click at [704, 72] on span "button" at bounding box center [702, 68] width 11 height 11
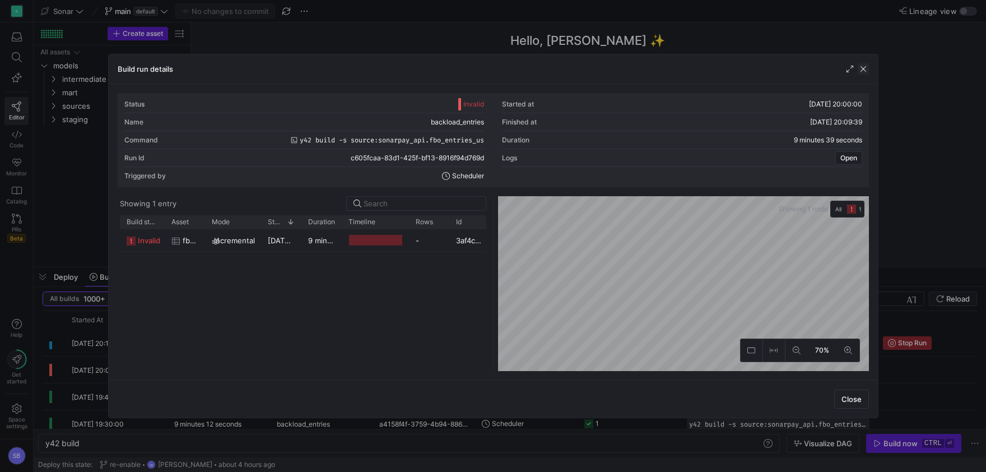
click at [865, 71] on span "button" at bounding box center [863, 68] width 11 height 11
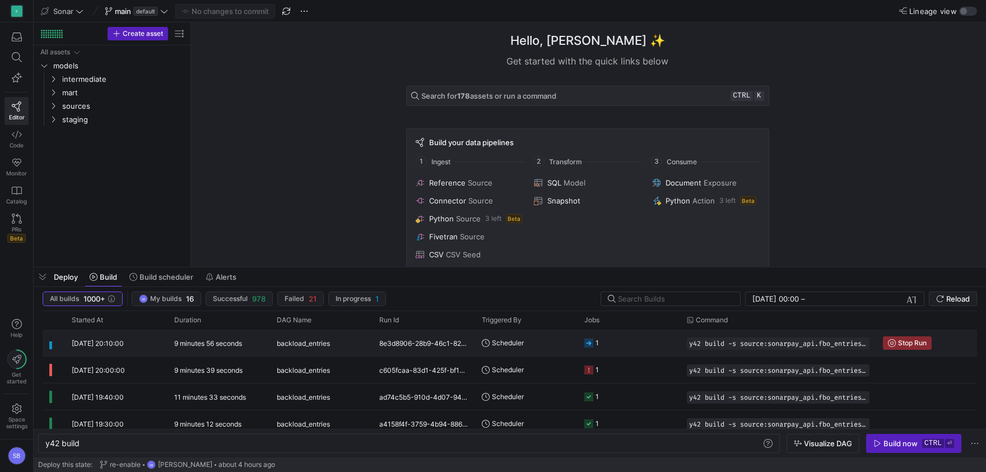
click at [196, 346] on y42-duration "9 minutes 56 seconds" at bounding box center [208, 343] width 68 height 8
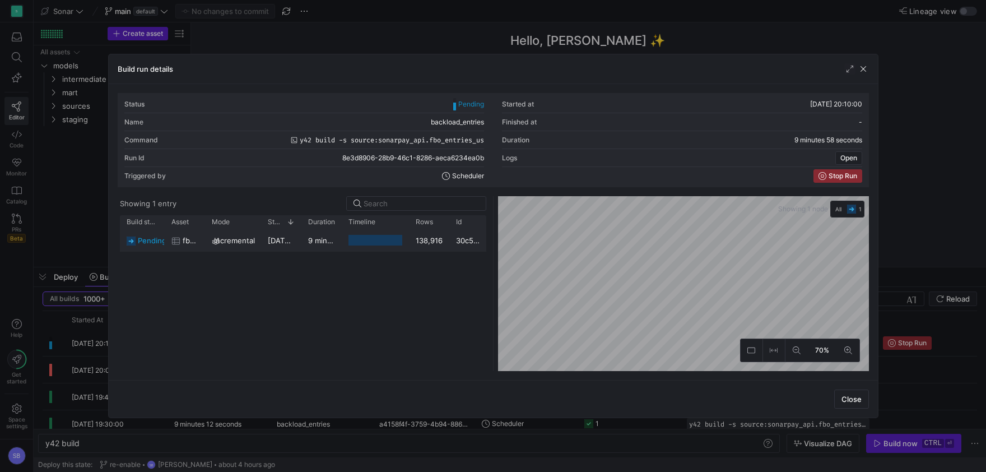
click at [435, 241] on div "138,916" at bounding box center [429, 240] width 40 height 22
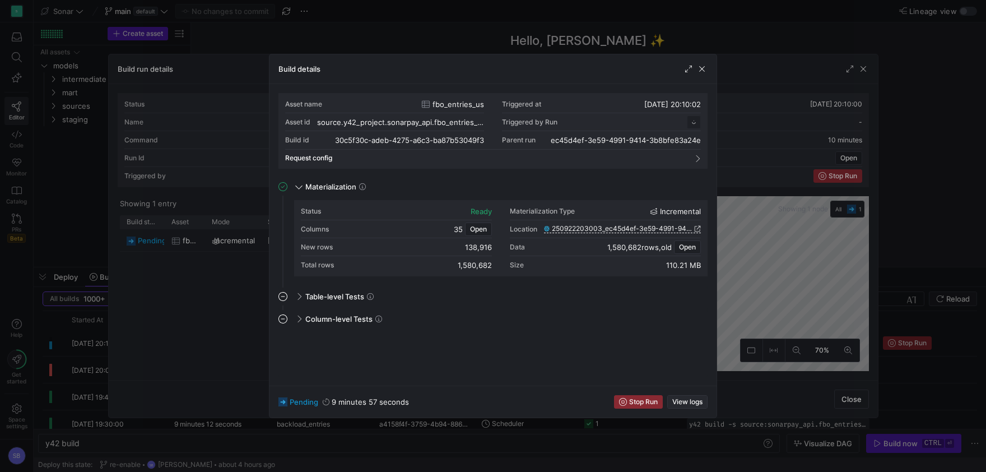
click at [700, 404] on span "View logs" at bounding box center [688, 402] width 30 height 8
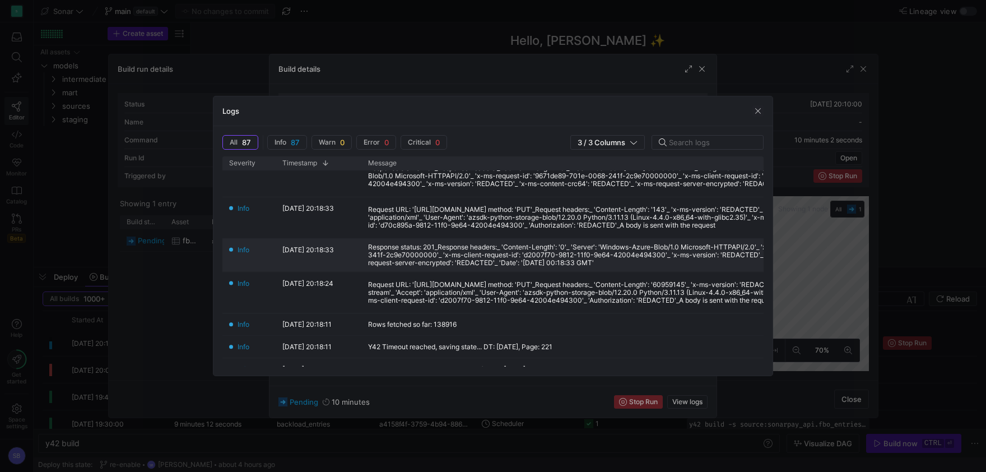
scroll to position [156, 0]
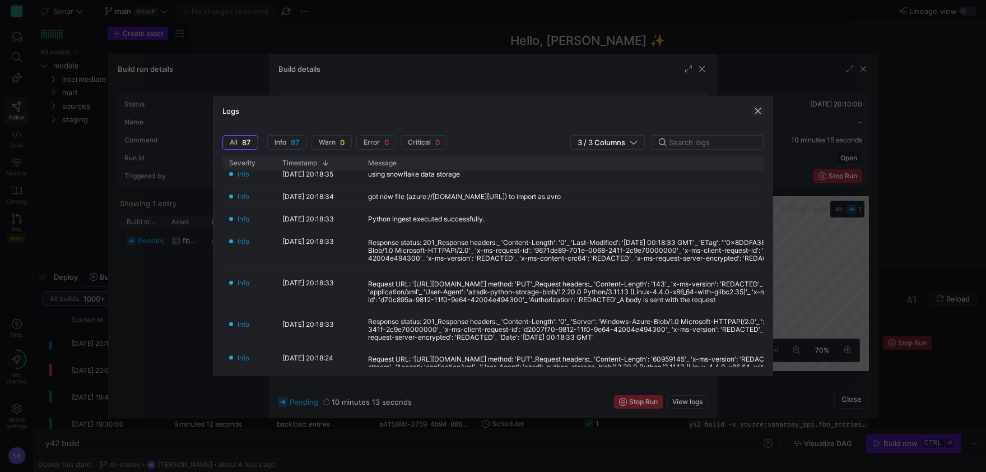
click at [755, 106] on span "button" at bounding box center [758, 110] width 11 height 11
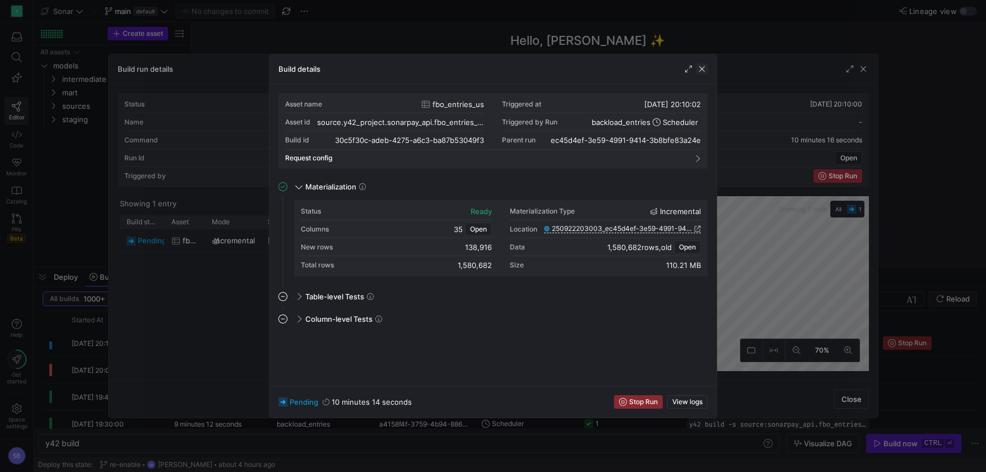
click at [700, 68] on span "button" at bounding box center [702, 68] width 11 height 11
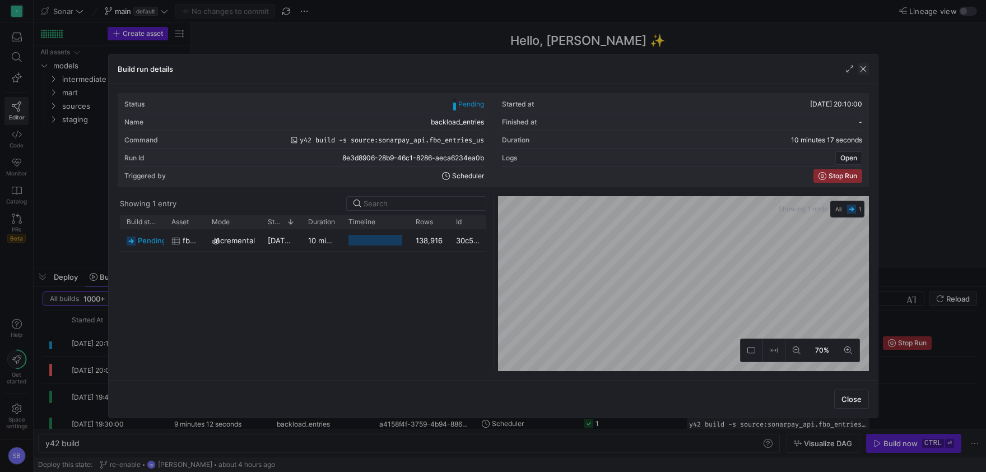
click at [866, 67] on span "button" at bounding box center [863, 68] width 11 height 11
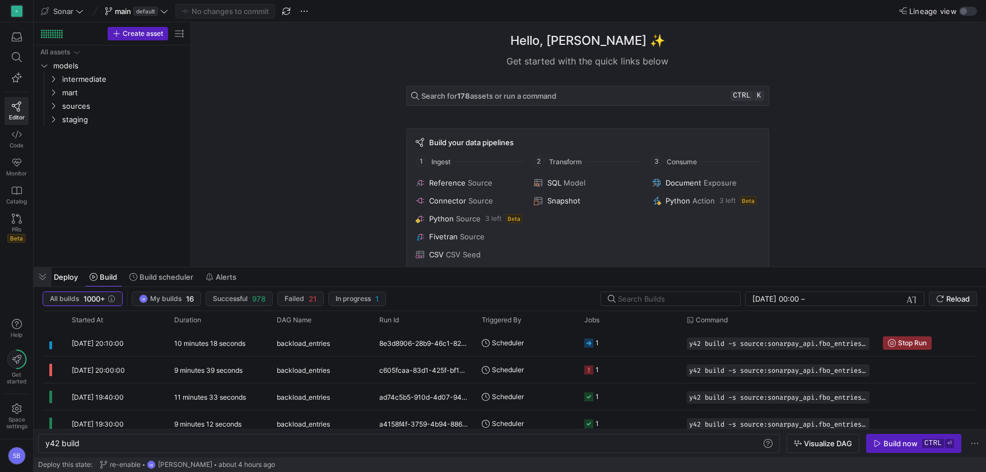
click at [47, 275] on span "button" at bounding box center [43, 276] width 18 height 19
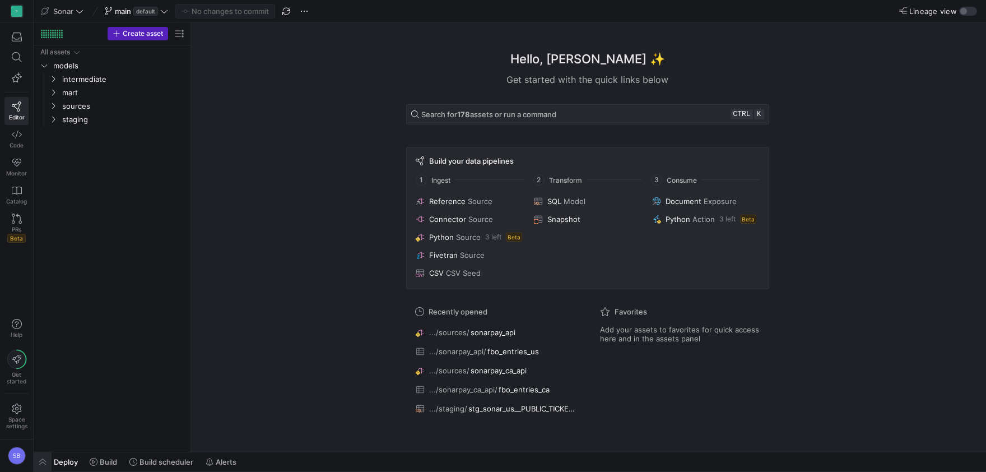
click at [43, 458] on span "button" at bounding box center [43, 461] width 18 height 19
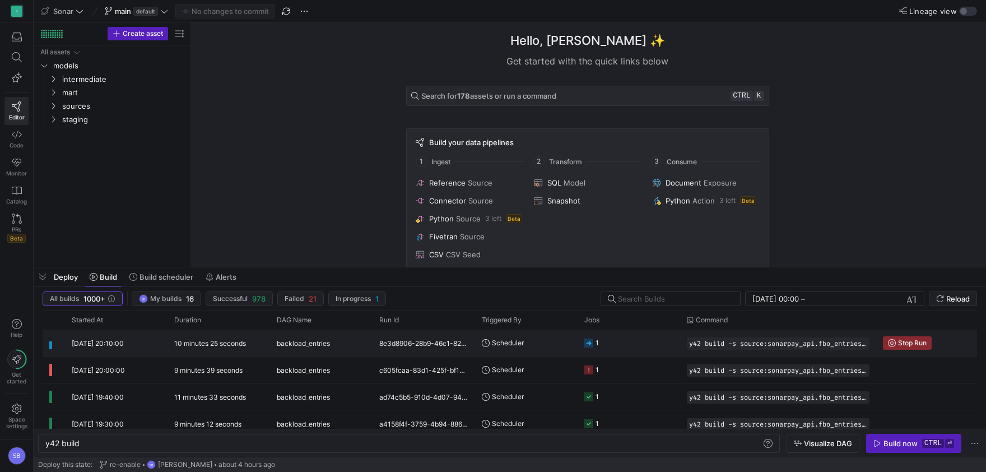
click at [271, 349] on div "backload_entries" at bounding box center [321, 343] width 103 height 26
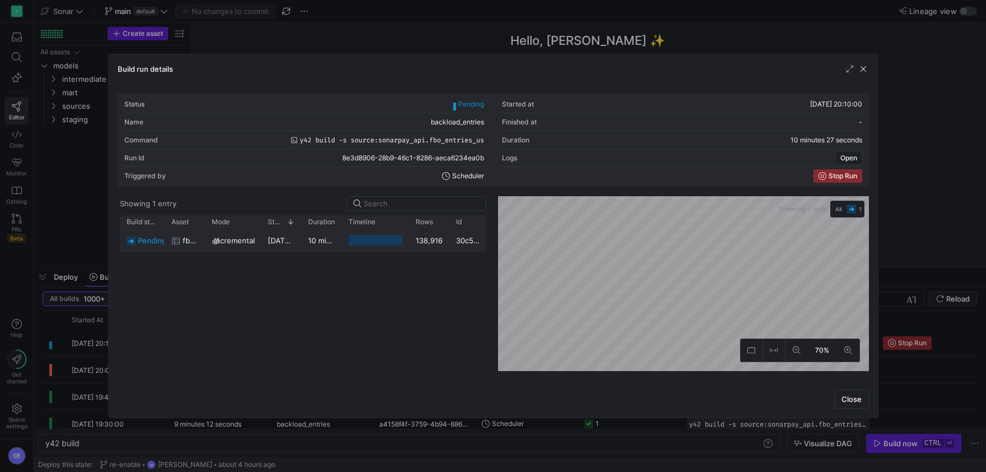
click at [323, 241] on y42-duration "10 minutes 25 seconds" at bounding box center [348, 240] width 81 height 9
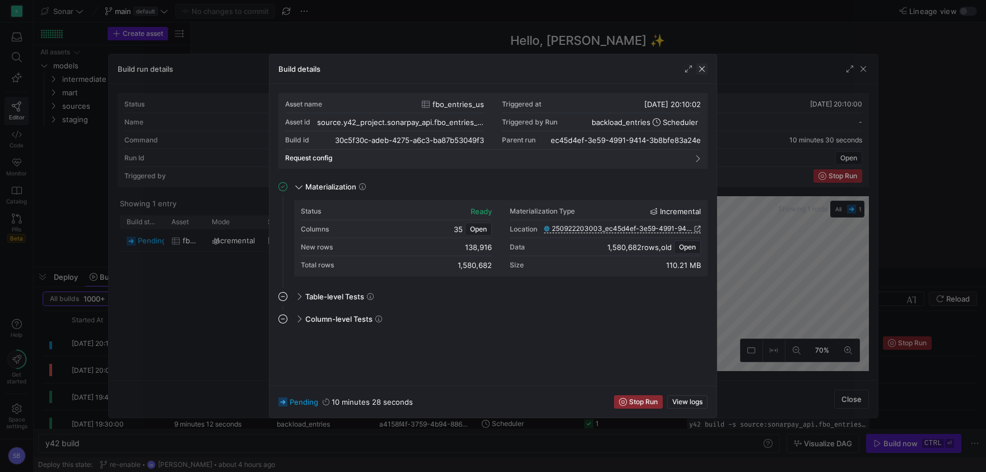
click at [702, 71] on span "button" at bounding box center [702, 68] width 11 height 11
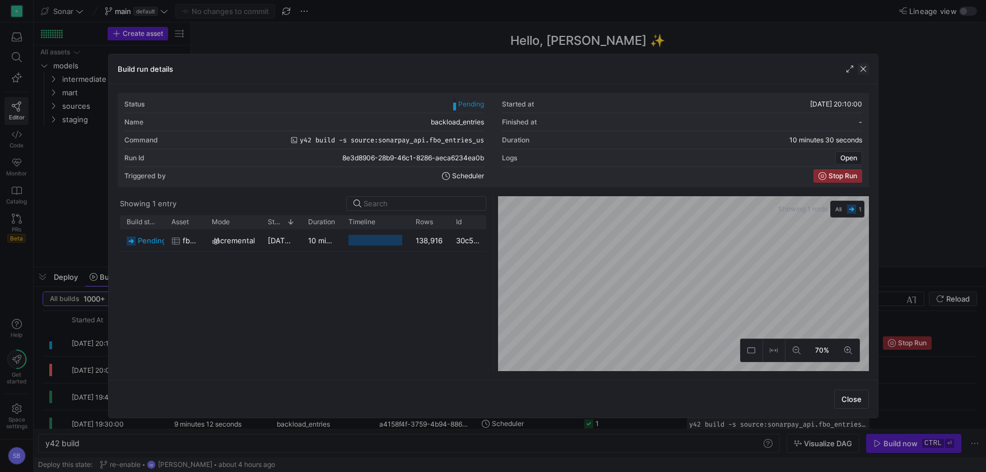
click at [867, 65] on span "button" at bounding box center [863, 68] width 11 height 11
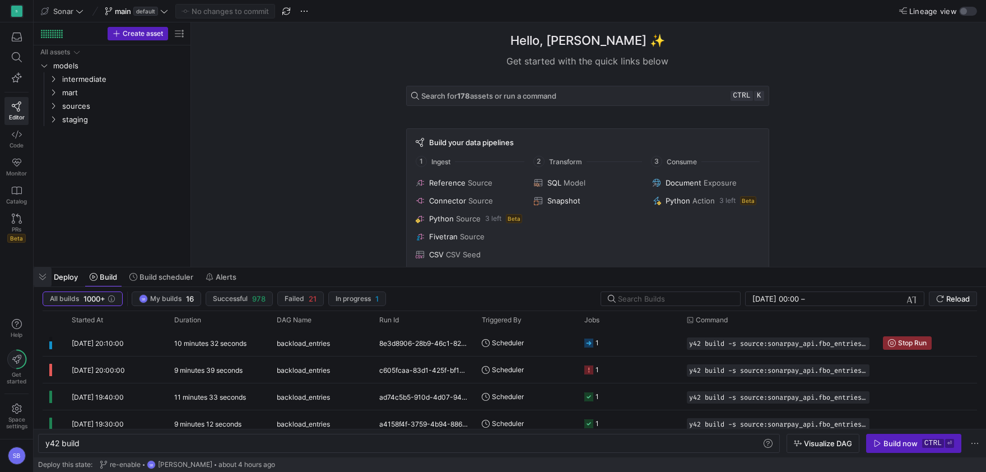
click at [44, 277] on span "button" at bounding box center [43, 276] width 18 height 19
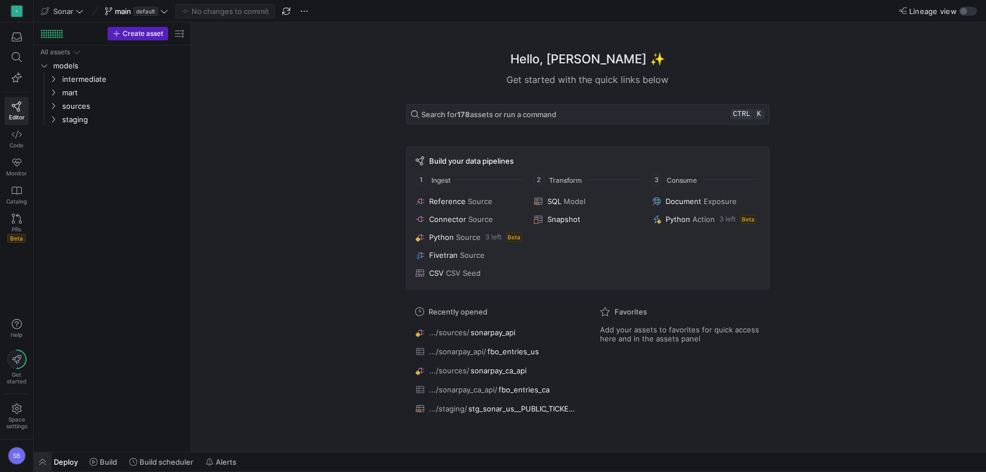
click at [47, 462] on span "button" at bounding box center [43, 461] width 18 height 19
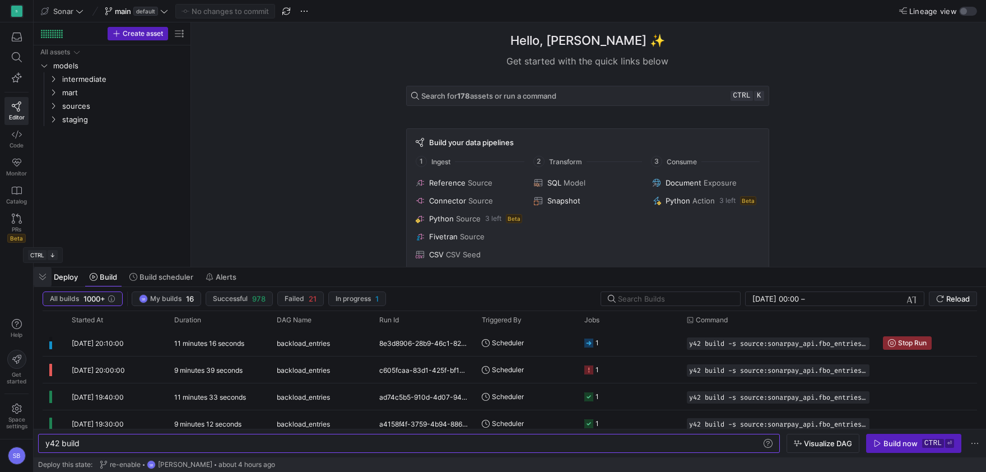
click at [40, 278] on span "button" at bounding box center [43, 276] width 18 height 19
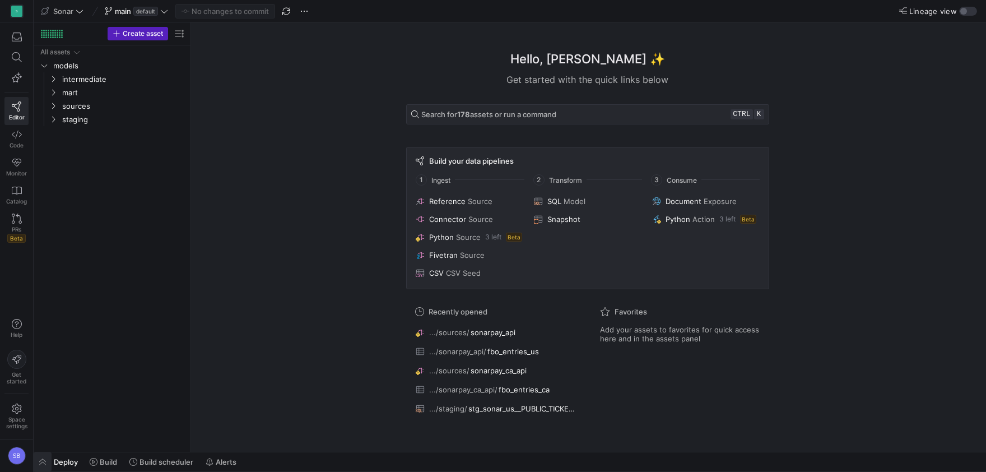
click at [46, 455] on span "button" at bounding box center [43, 461] width 18 height 19
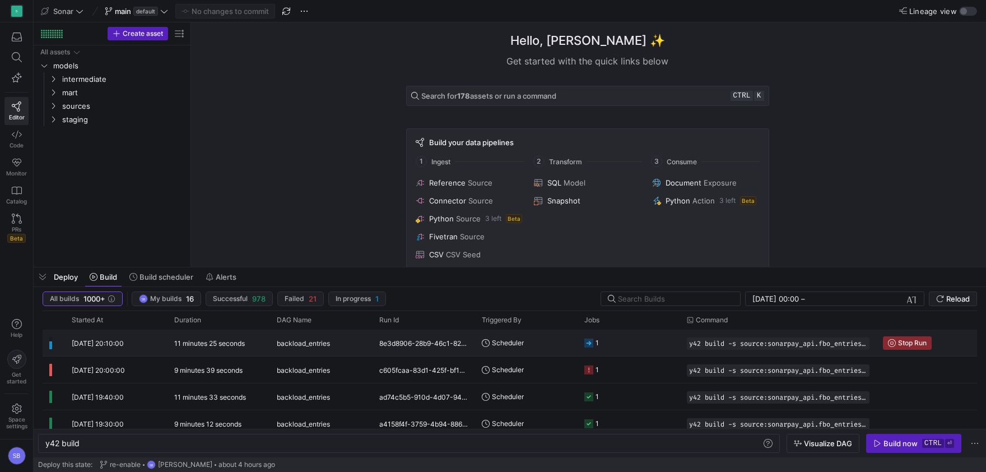
click at [262, 343] on div "11 minutes 25 seconds" at bounding box center [219, 343] width 103 height 26
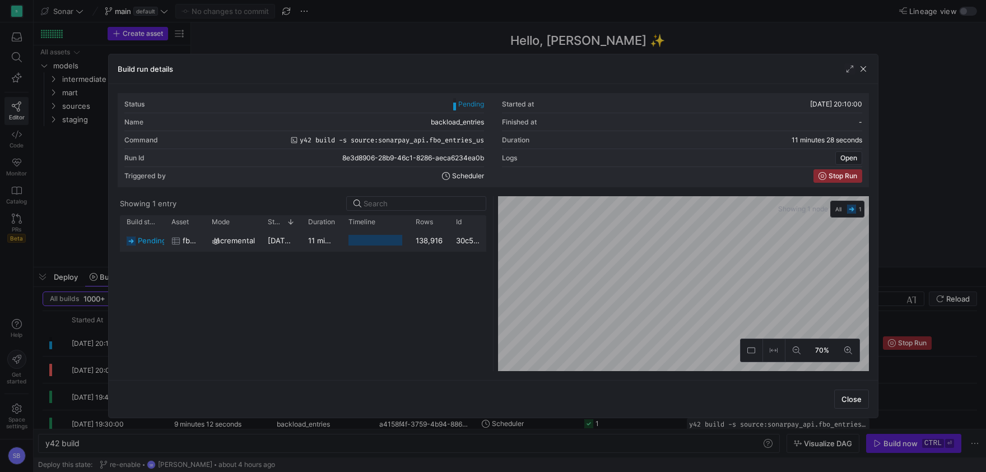
click at [307, 244] on div "11 minutes 26 seconds" at bounding box center [322, 240] width 40 height 22
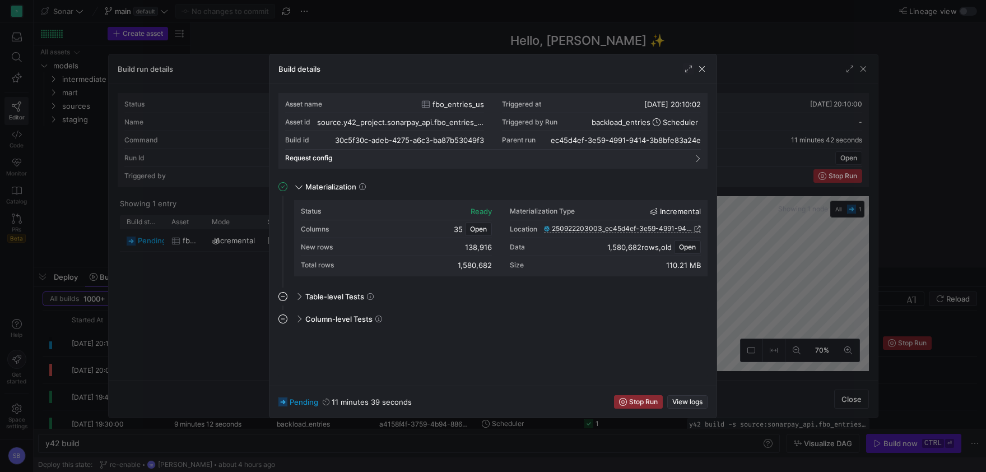
click at [696, 399] on span "View logs" at bounding box center [688, 402] width 30 height 8
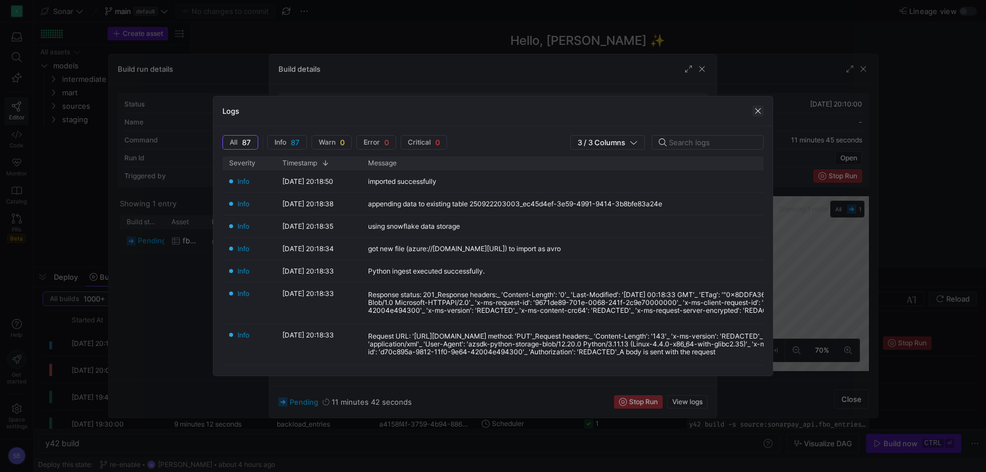
click at [757, 110] on span "button" at bounding box center [758, 110] width 11 height 11
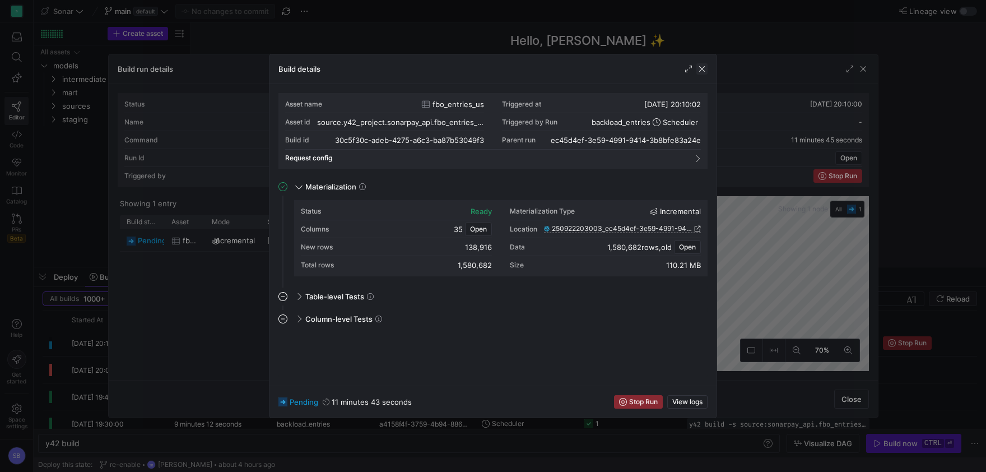
click at [705, 71] on span "button" at bounding box center [702, 68] width 11 height 11
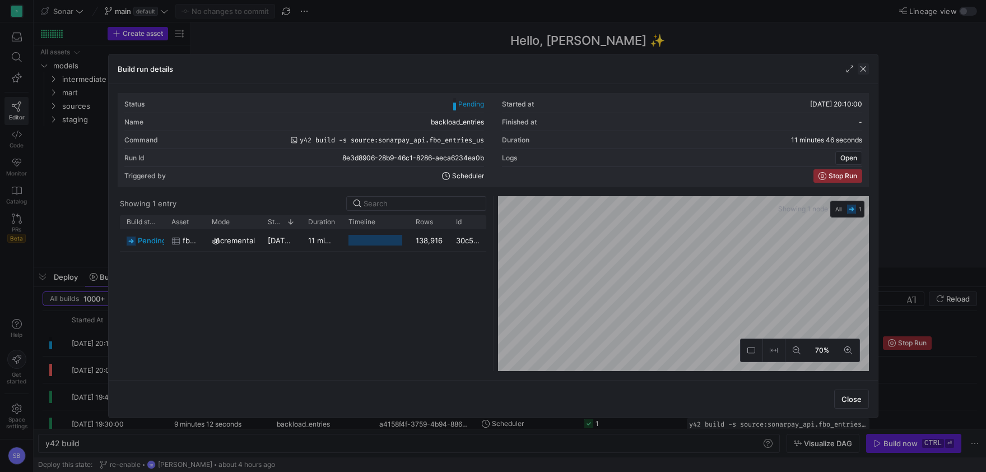
click at [861, 67] on span "button" at bounding box center [863, 68] width 11 height 11
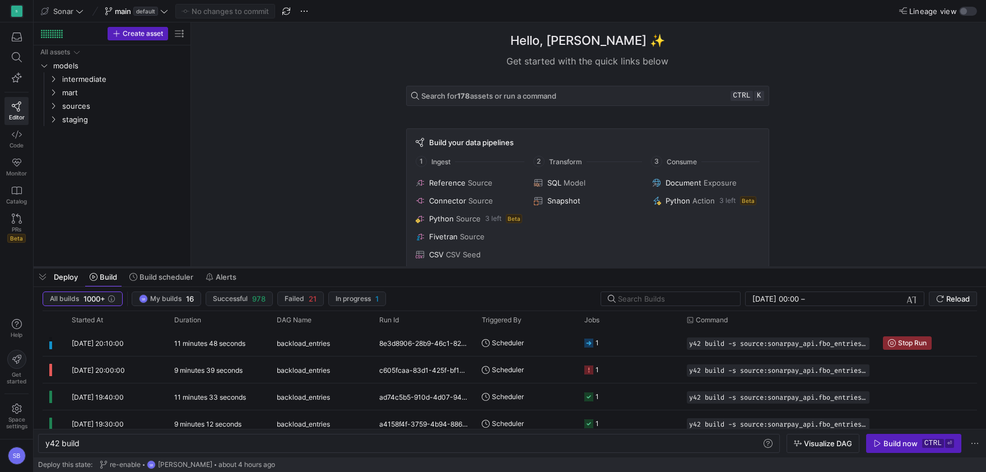
drag, startPoint x: 53, startPoint y: 276, endPoint x: 61, endPoint y: 265, distance: 13.6
click at [52, 276] on div "Deploy Build Build scheduler Alerts" at bounding box center [138, 276] width 208 height 19
click at [40, 279] on span "button" at bounding box center [43, 276] width 18 height 19
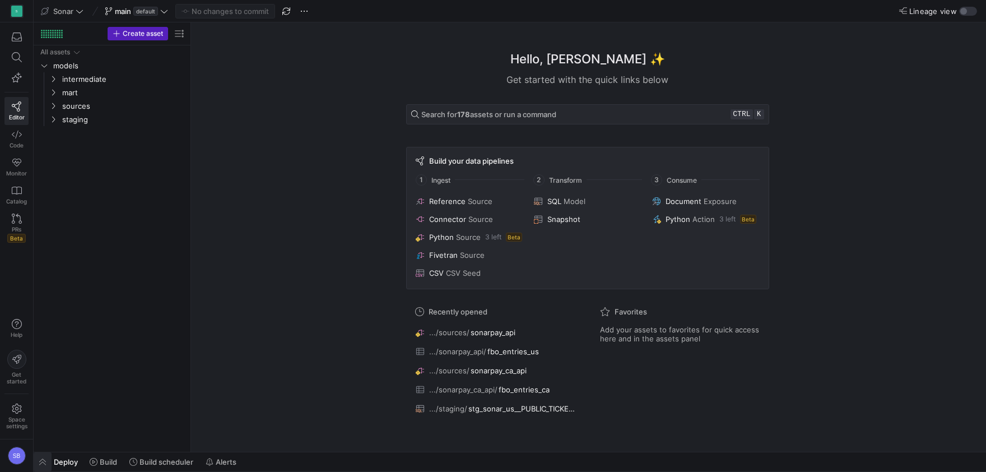
click at [45, 463] on span "button" at bounding box center [43, 461] width 18 height 19
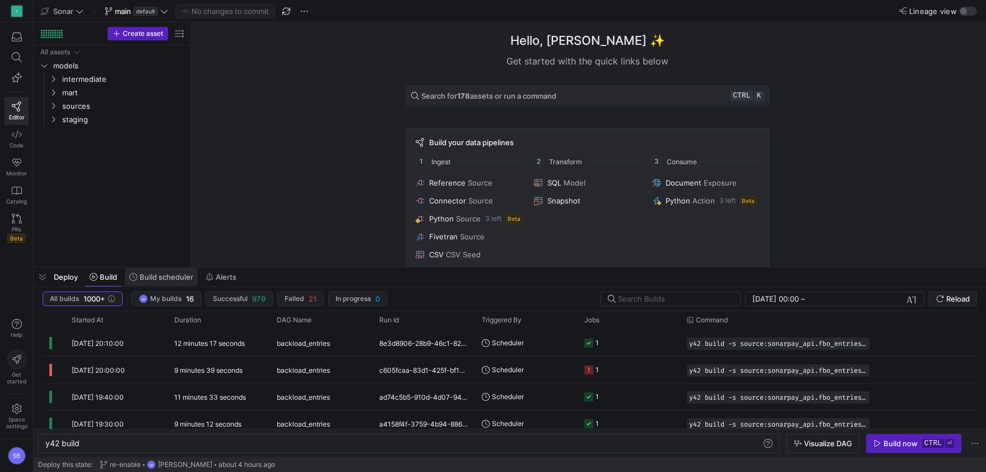
click at [169, 281] on span "Build scheduler" at bounding box center [167, 276] width 54 height 9
